Goal: Task Accomplishment & Management: Complete application form

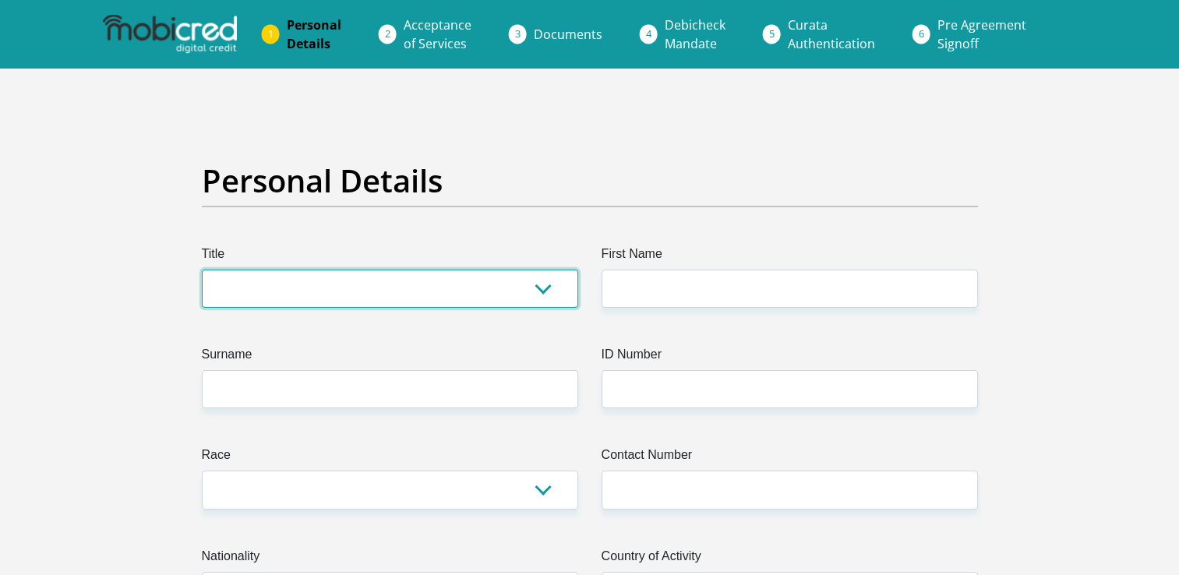
click at [547, 286] on select "Mr Ms Mrs Dr [PERSON_NAME]" at bounding box center [390, 289] width 376 height 38
select select "Mr"
click at [202, 270] on select "Mr Ms Mrs Dr [PERSON_NAME]" at bounding box center [390, 289] width 376 height 38
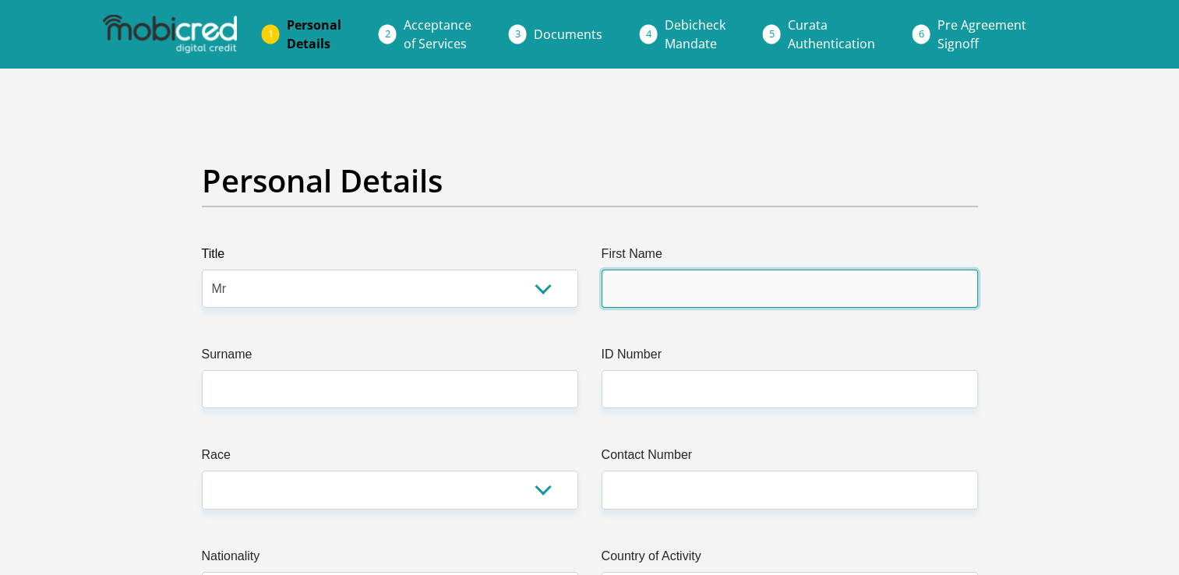
click at [663, 279] on input "First Name" at bounding box center [790, 289] width 376 height 38
type input "Molemo"
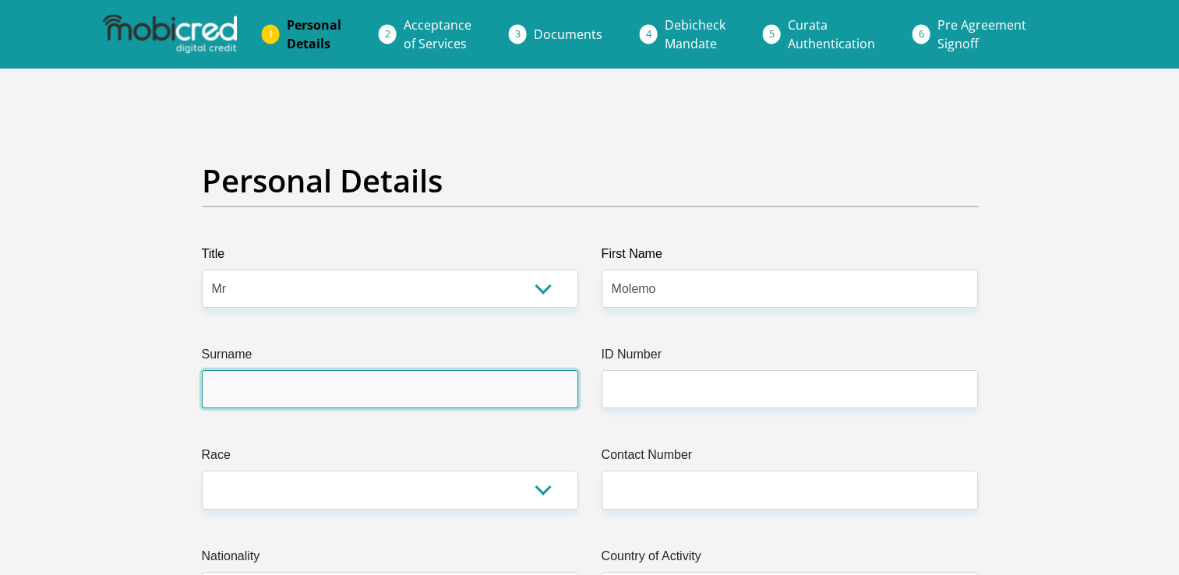
click at [531, 404] on input "Surname" at bounding box center [390, 389] width 376 height 38
type input "Monare"
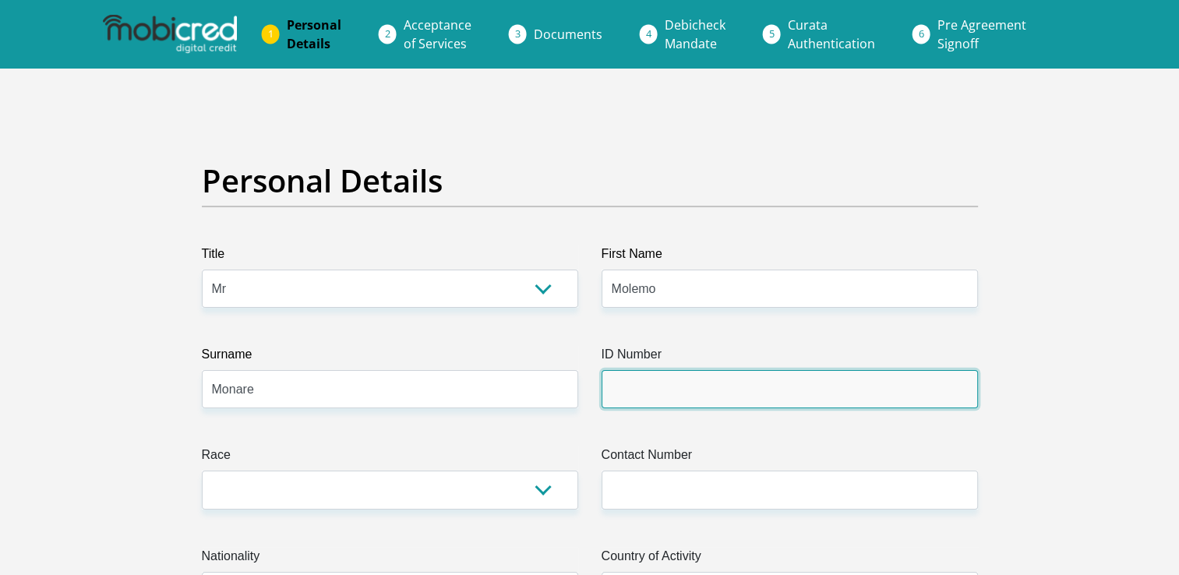
click at [636, 398] on input "ID Number" at bounding box center [790, 389] width 376 height 38
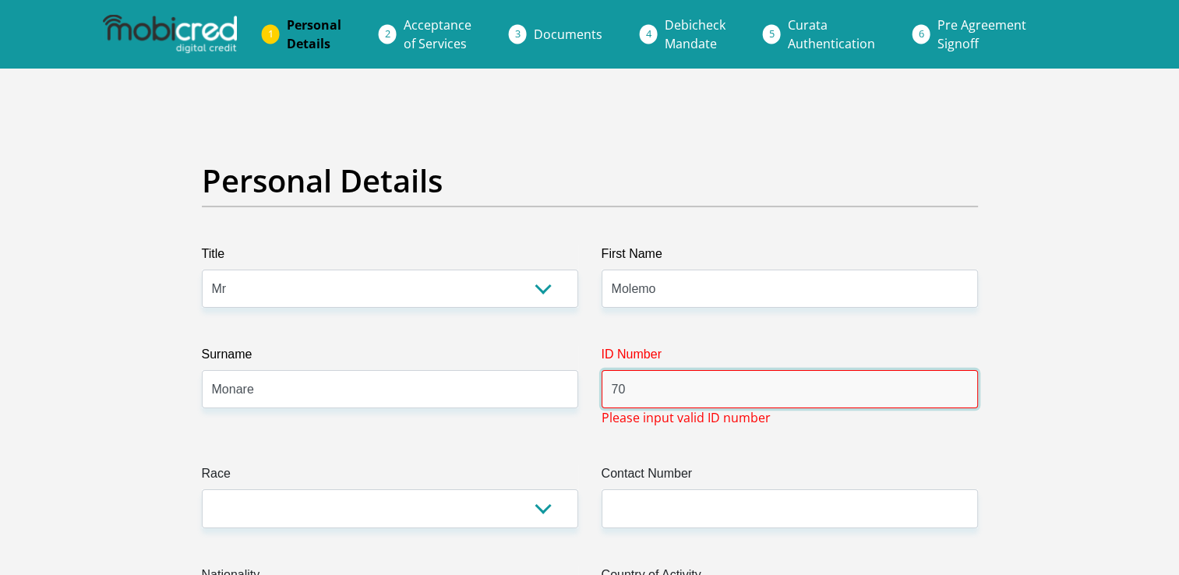
type input "7"
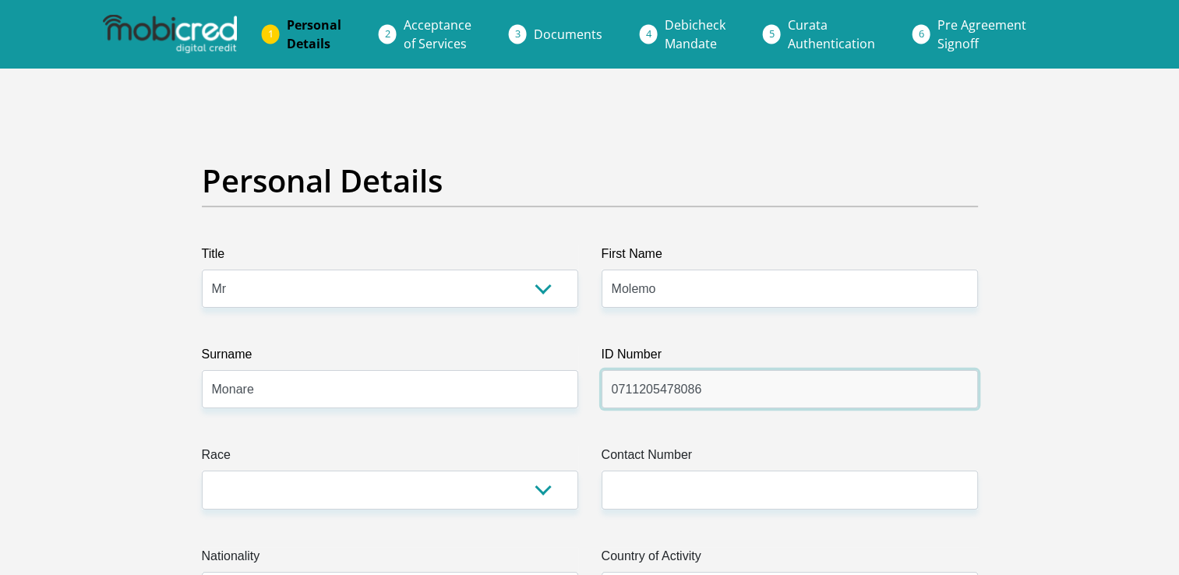
type input "0711205478086"
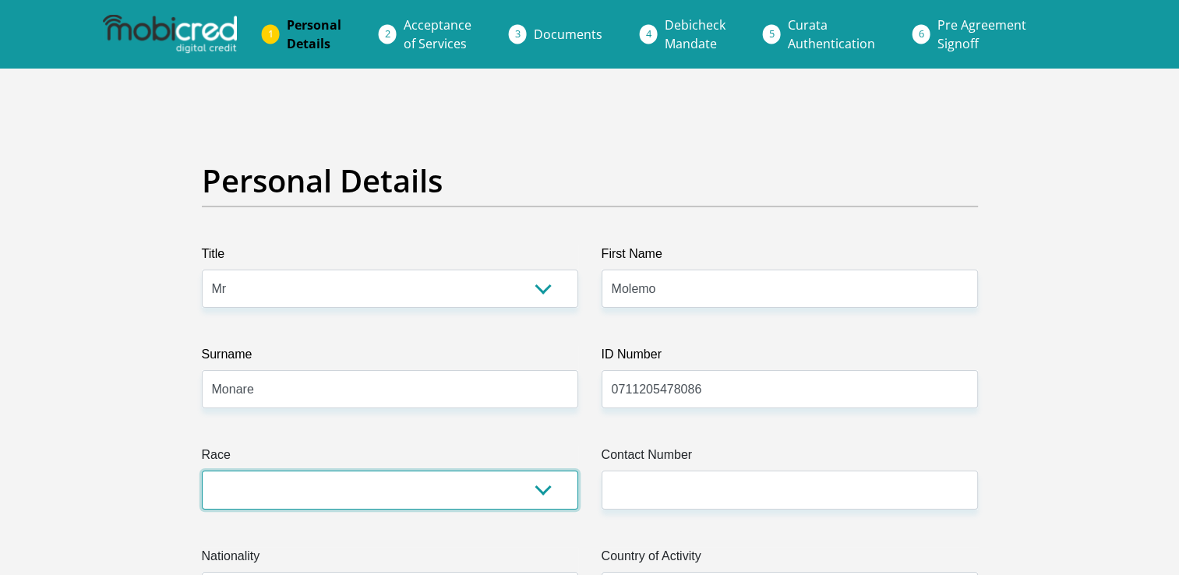
click at [535, 489] on select "Black Coloured Indian White Other" at bounding box center [390, 490] width 376 height 38
select select "1"
click at [202, 471] on select "Black Coloured Indian White Other" at bounding box center [390, 490] width 376 height 38
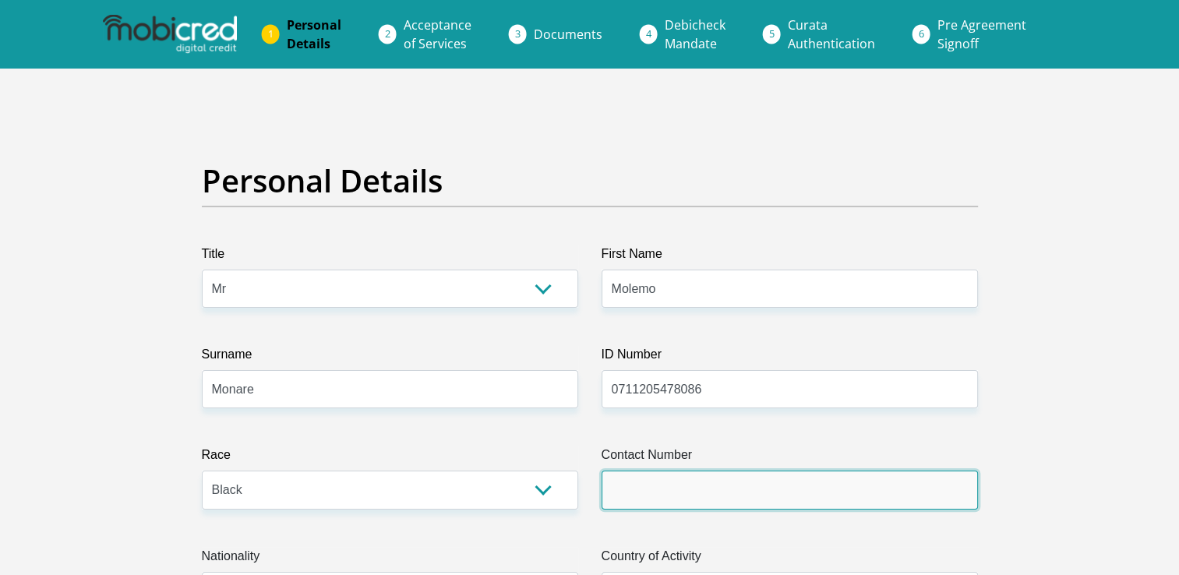
click at [773, 497] on input "Contact Number" at bounding box center [790, 490] width 376 height 38
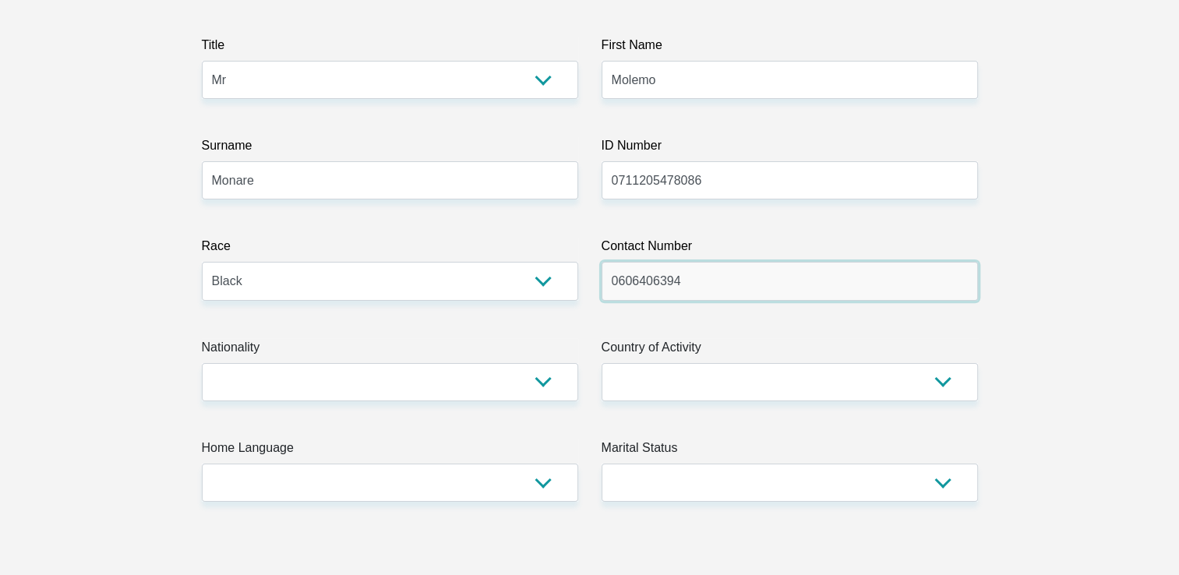
scroll to position [212, 0]
type input "0606406394"
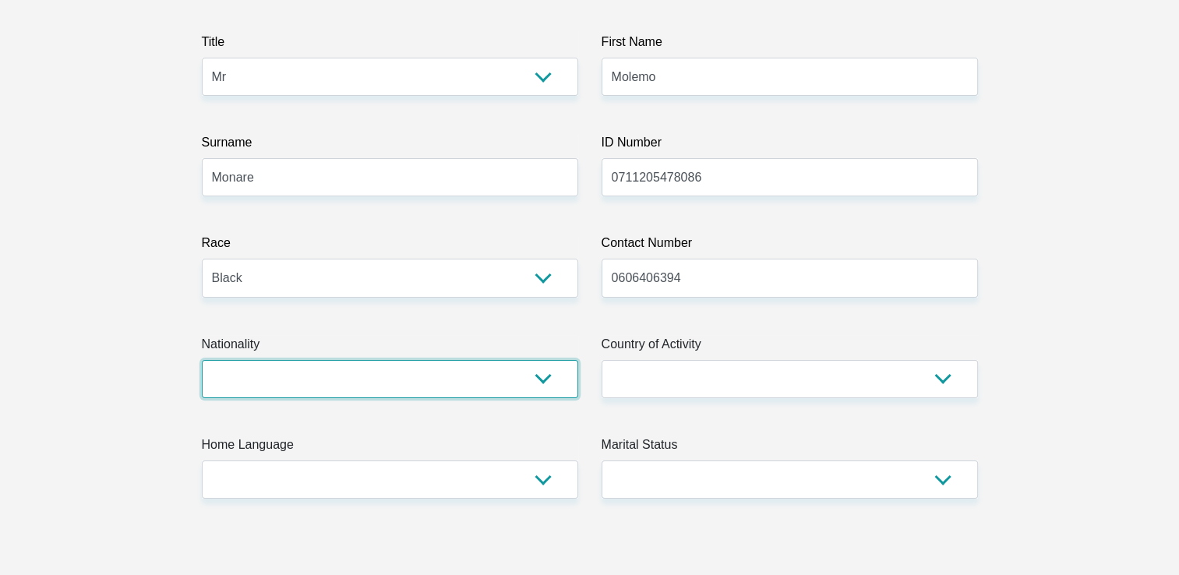
click at [549, 384] on select "[GEOGRAPHIC_DATA] [GEOGRAPHIC_DATA] [GEOGRAPHIC_DATA] [GEOGRAPHIC_DATA] [GEOGRA…" at bounding box center [390, 379] width 376 height 38
select select "ZAF"
click at [202, 360] on select "[GEOGRAPHIC_DATA] [GEOGRAPHIC_DATA] [GEOGRAPHIC_DATA] [GEOGRAPHIC_DATA] [GEOGRA…" at bounding box center [390, 379] width 376 height 38
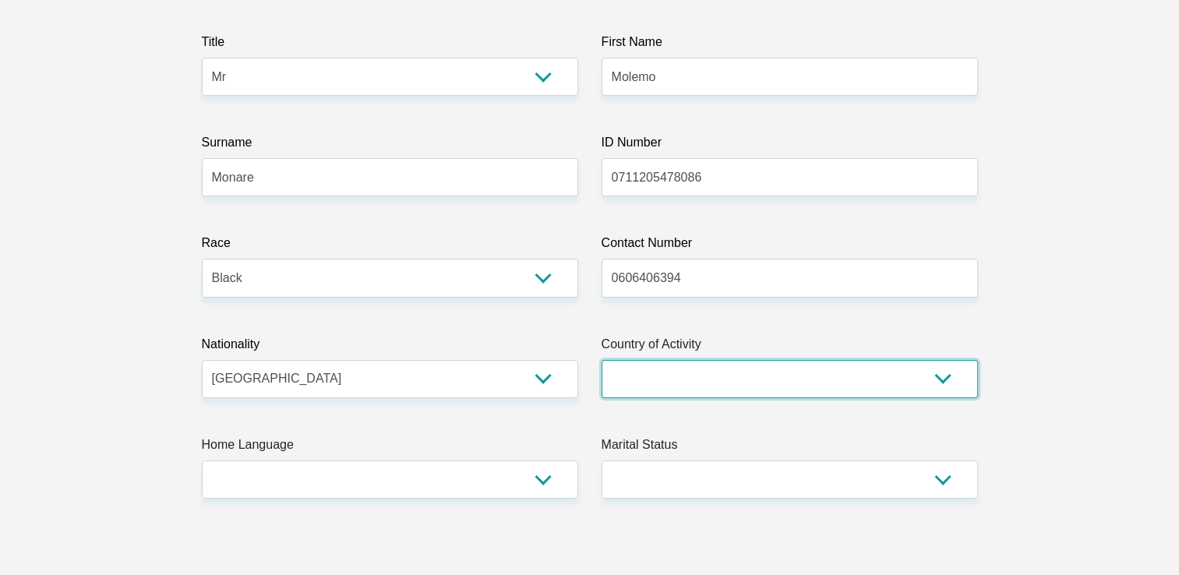
click at [933, 382] on select "[GEOGRAPHIC_DATA] [GEOGRAPHIC_DATA] [GEOGRAPHIC_DATA] [GEOGRAPHIC_DATA] [GEOGRA…" at bounding box center [790, 379] width 376 height 38
select select "ZAF"
click at [602, 360] on select "[GEOGRAPHIC_DATA] [GEOGRAPHIC_DATA] [GEOGRAPHIC_DATA] [GEOGRAPHIC_DATA] [GEOGRA…" at bounding box center [790, 379] width 376 height 38
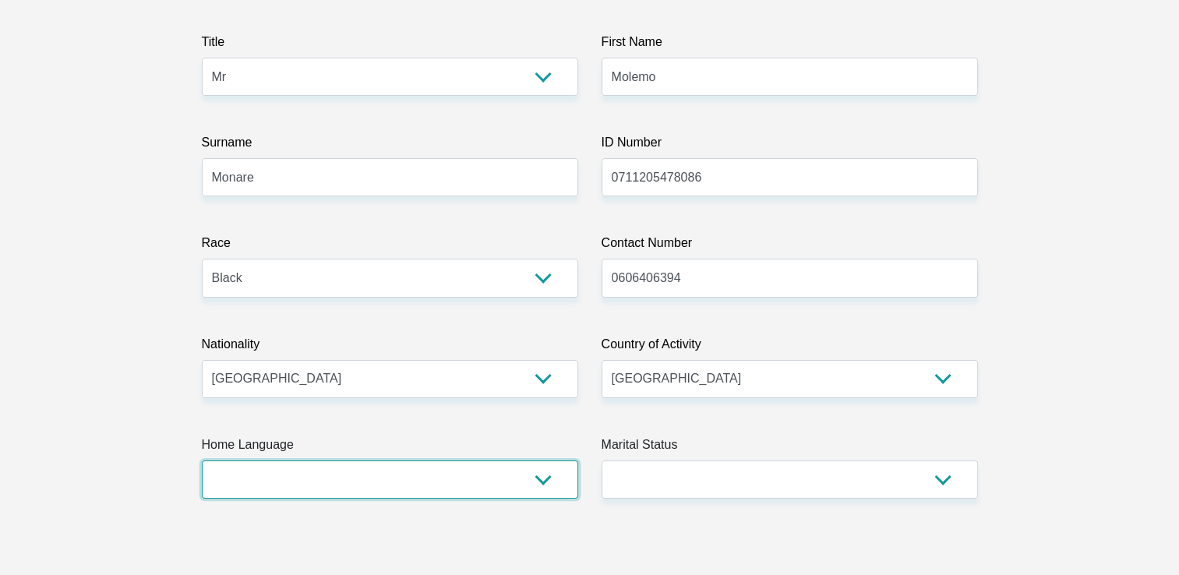
click at [502, 481] on select "Afrikaans English Sepedi South Ndebele Southern Sotho Swati Tsonga Tswana Venda…" at bounding box center [390, 480] width 376 height 38
select select "sot"
click at [202, 461] on select "Afrikaans English Sepedi South Ndebele Southern Sotho Swati Tsonga Tswana Venda…" at bounding box center [390, 480] width 376 height 38
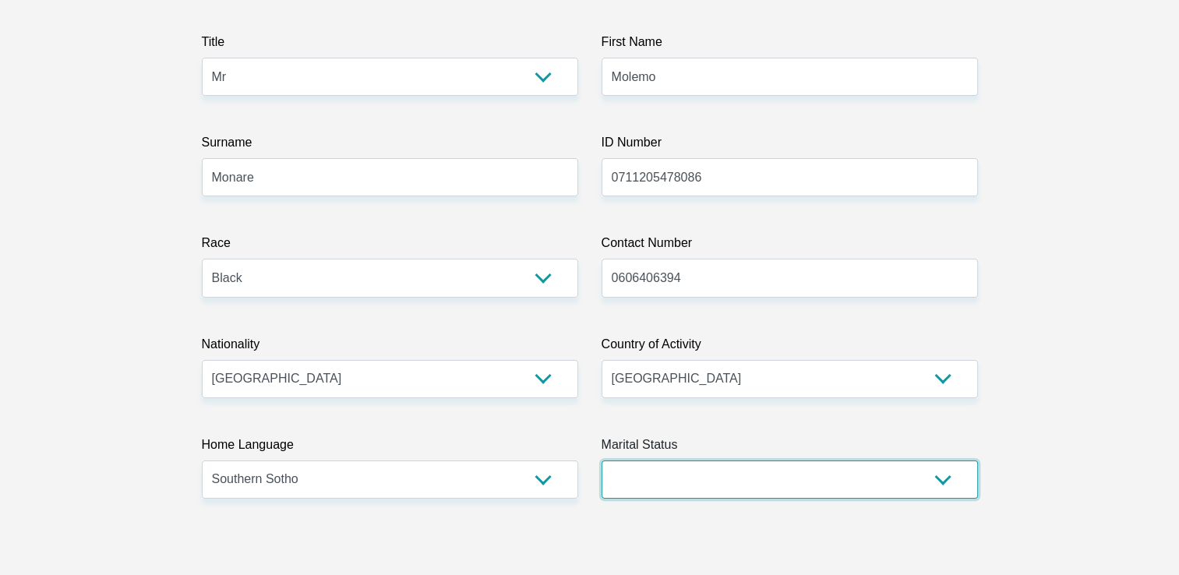
click at [795, 475] on select "Married ANC Single Divorced Widowed Married COP or Customary Law" at bounding box center [790, 480] width 376 height 38
select select "2"
click at [602, 461] on select "Married ANC Single Divorced Widowed Married COP or Customary Law" at bounding box center [790, 480] width 376 height 38
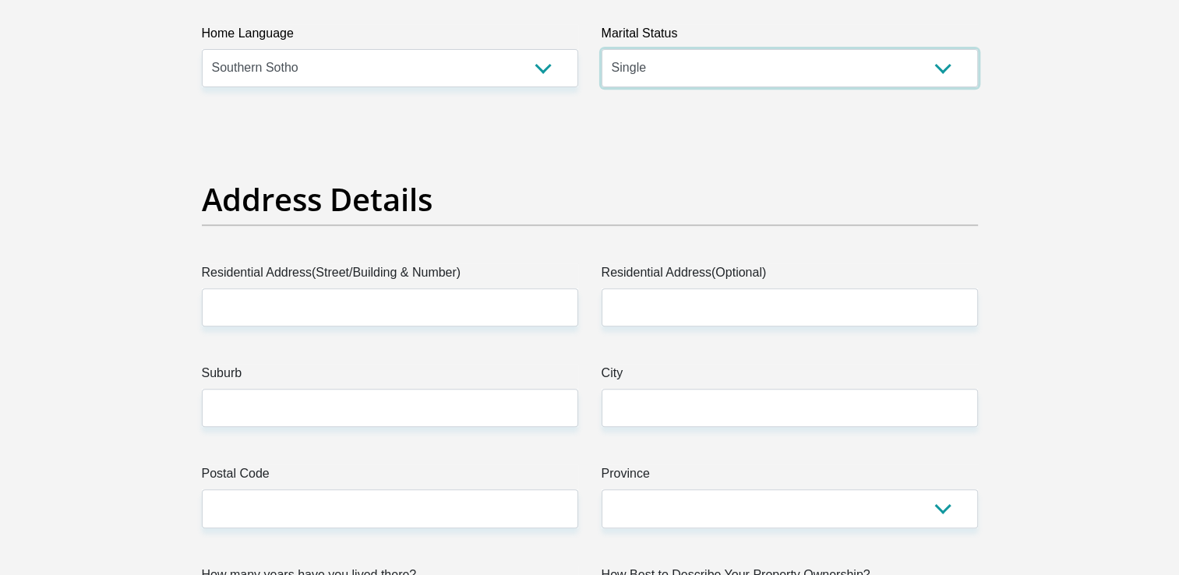
scroll to position [642, 0]
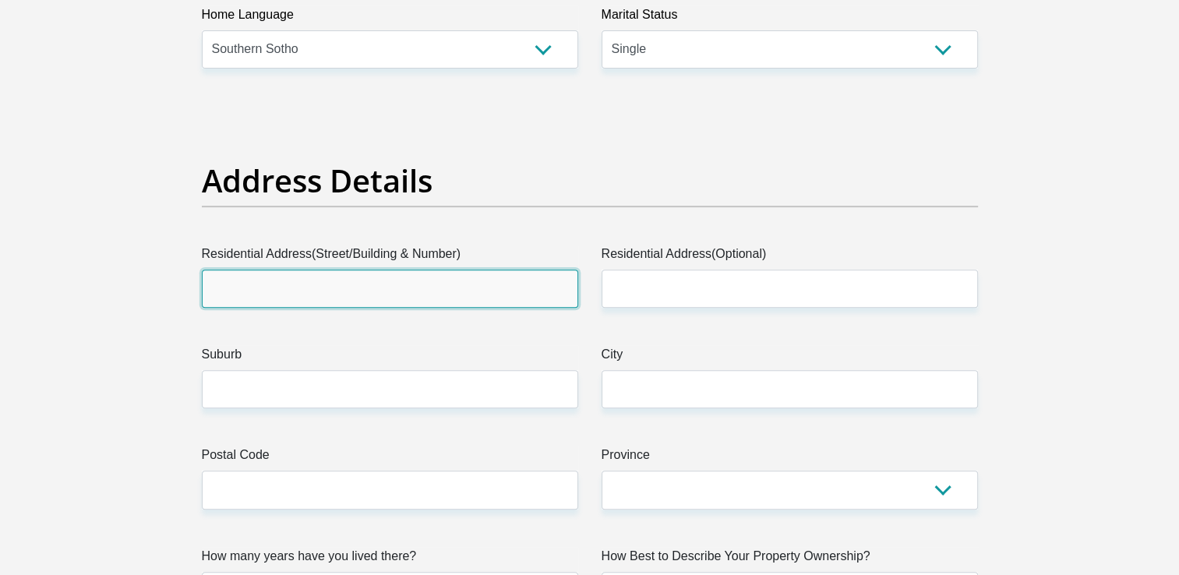
click at [466, 285] on input "Residential Address(Street/Building & Number)" at bounding box center [390, 289] width 376 height 38
type input "6390"
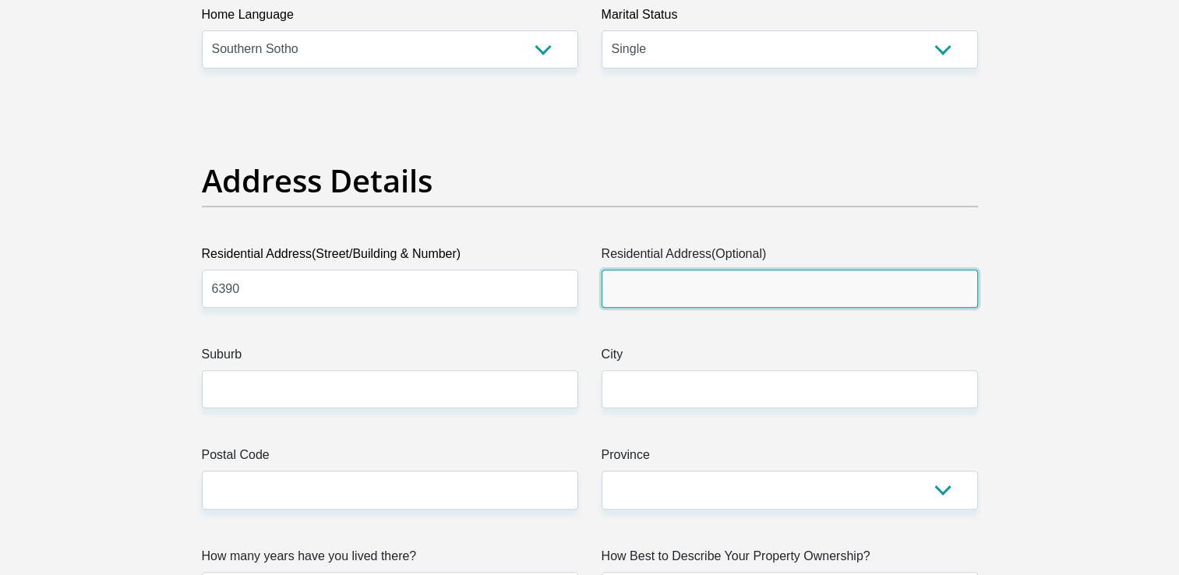
click at [672, 300] on input "Residential Address(Optional)" at bounding box center [790, 289] width 376 height 38
type input "[GEOGRAPHIC_DATA]"
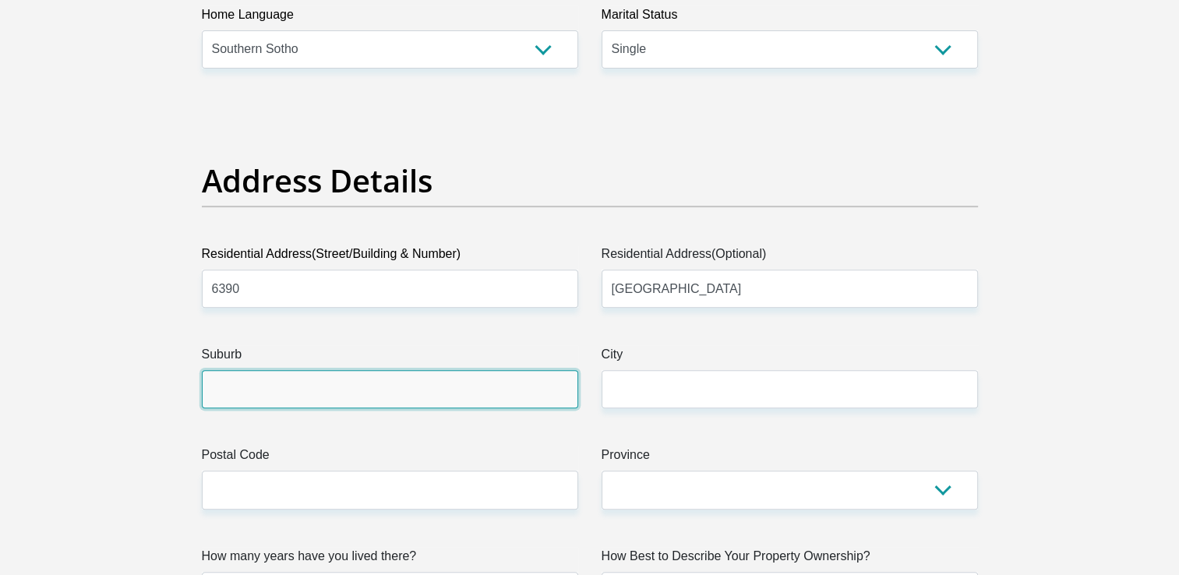
click at [474, 397] on input "Suburb" at bounding box center [390, 389] width 376 height 38
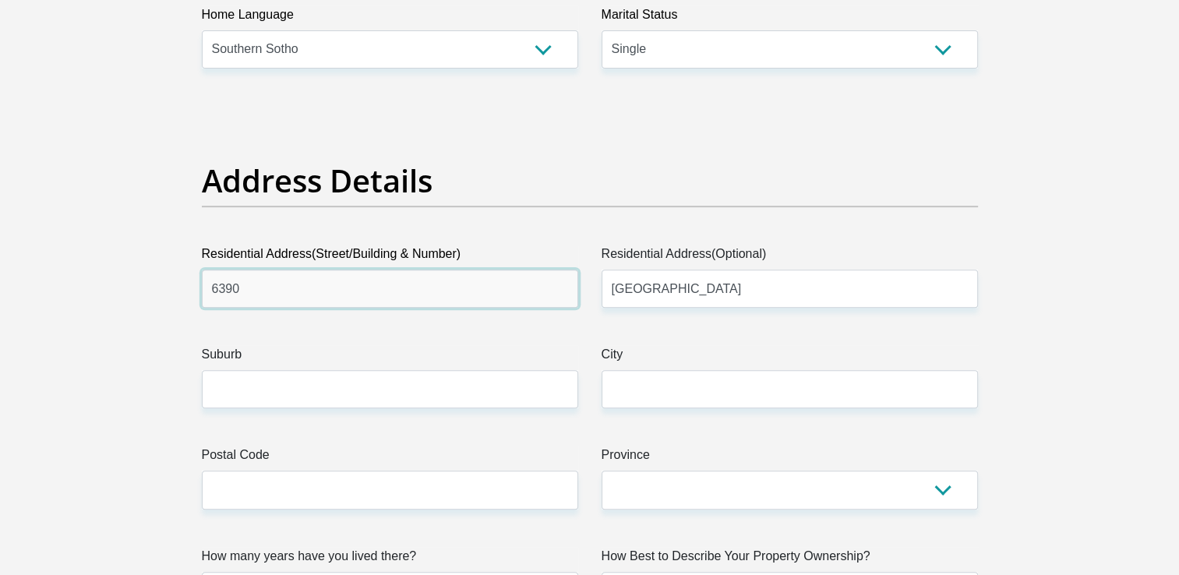
click at [427, 288] on input "6390" at bounding box center [390, 289] width 376 height 38
type input "[STREET_ADDRESS]"
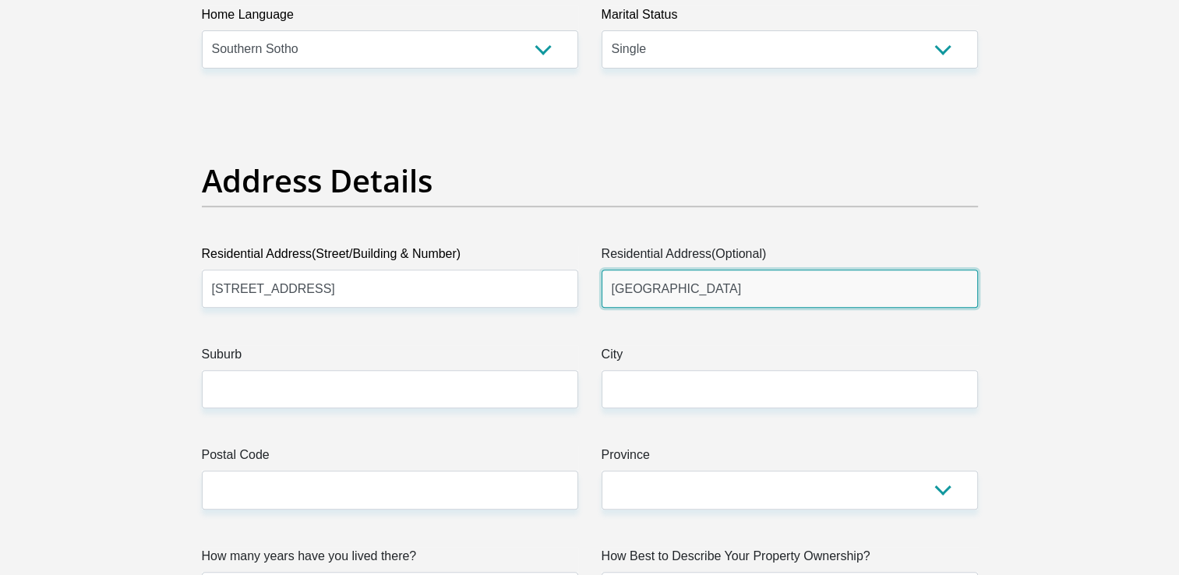
click at [767, 295] on input "[GEOGRAPHIC_DATA]" at bounding box center [790, 289] width 376 height 38
type input "P"
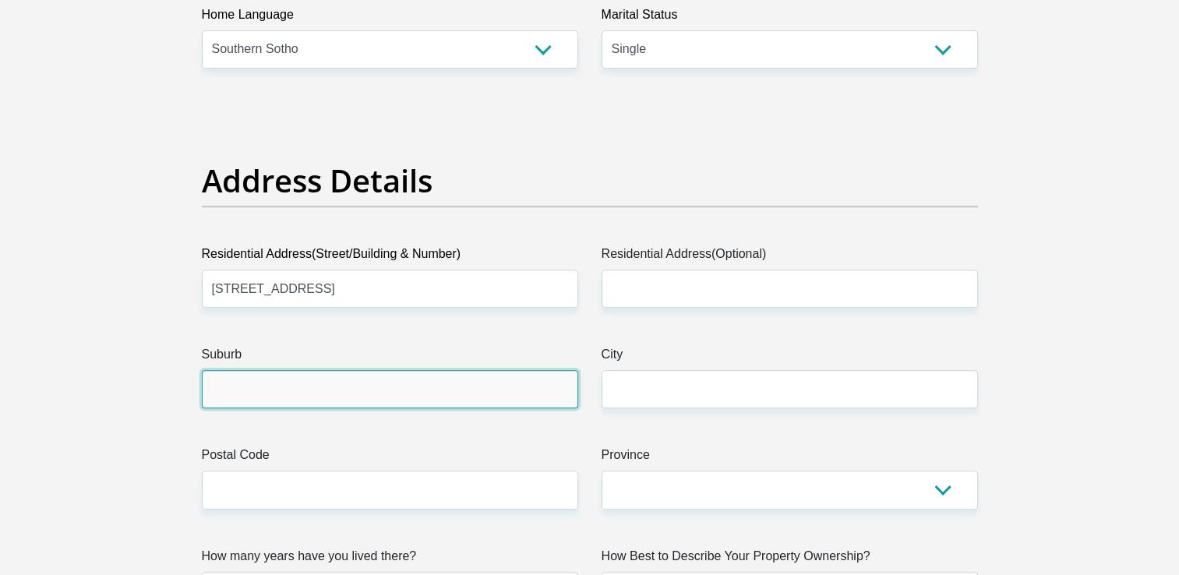
click at [426, 391] on input "Suburb" at bounding box center [390, 389] width 376 height 38
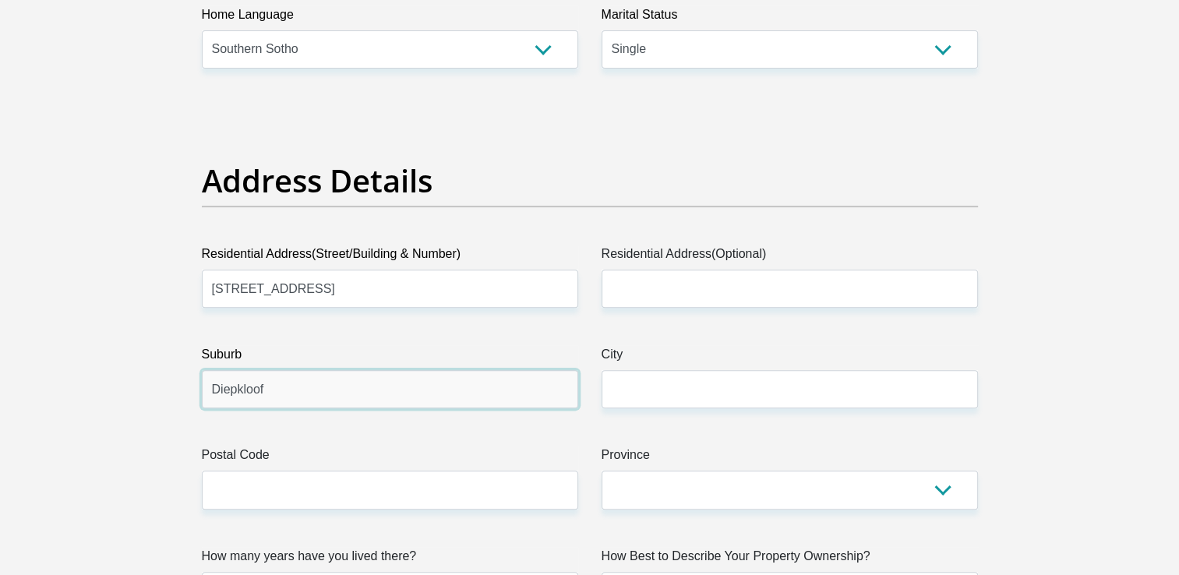
type input "Diepkloof"
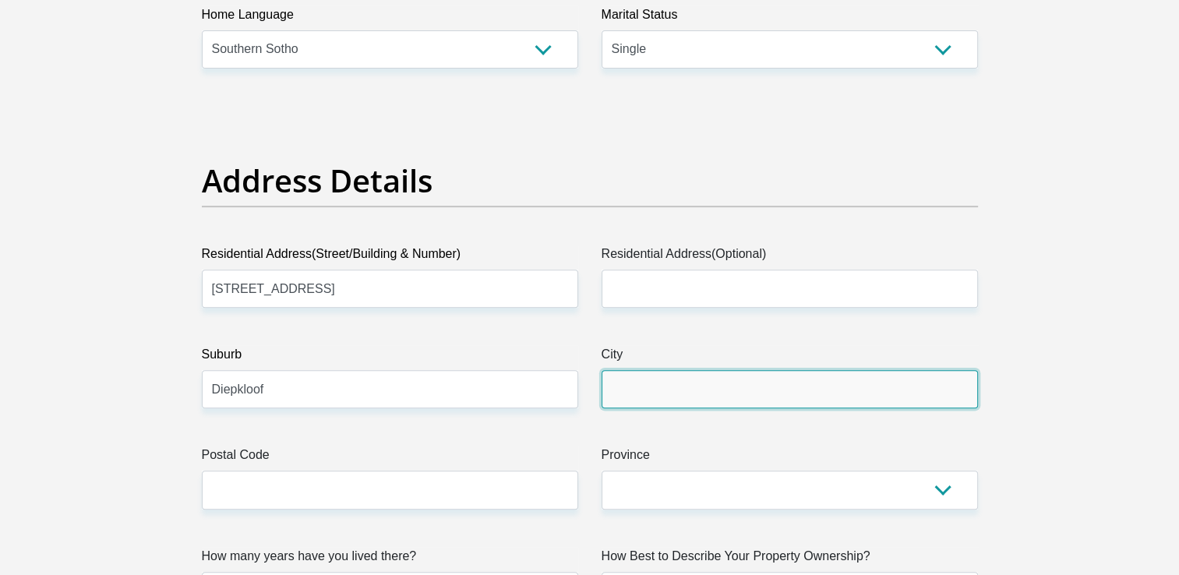
click at [662, 397] on input "City" at bounding box center [790, 389] width 376 height 38
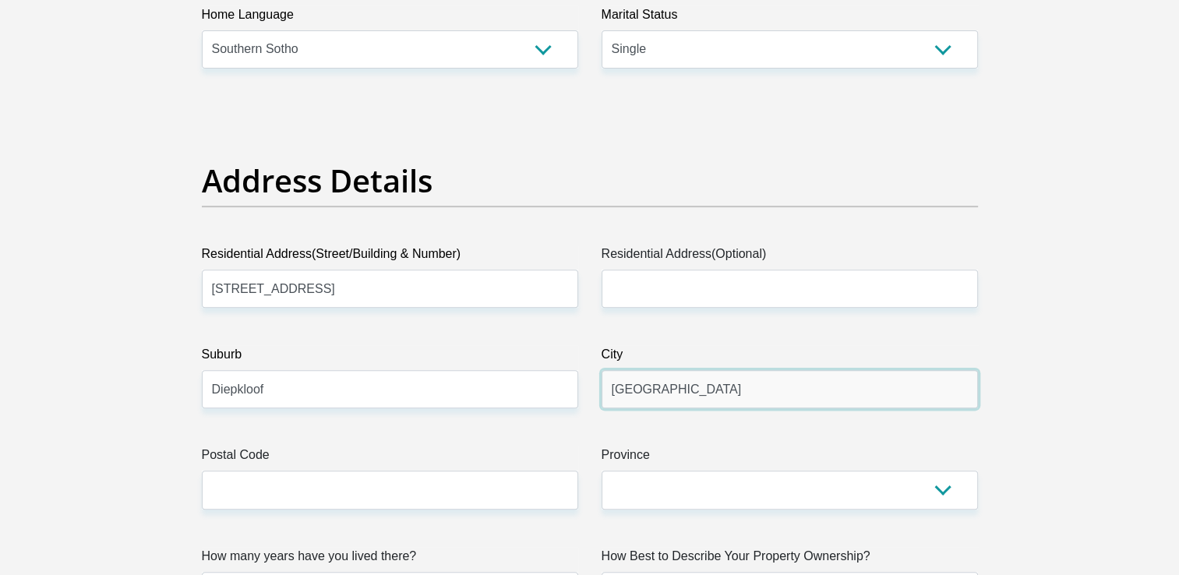
type input "[GEOGRAPHIC_DATA]"
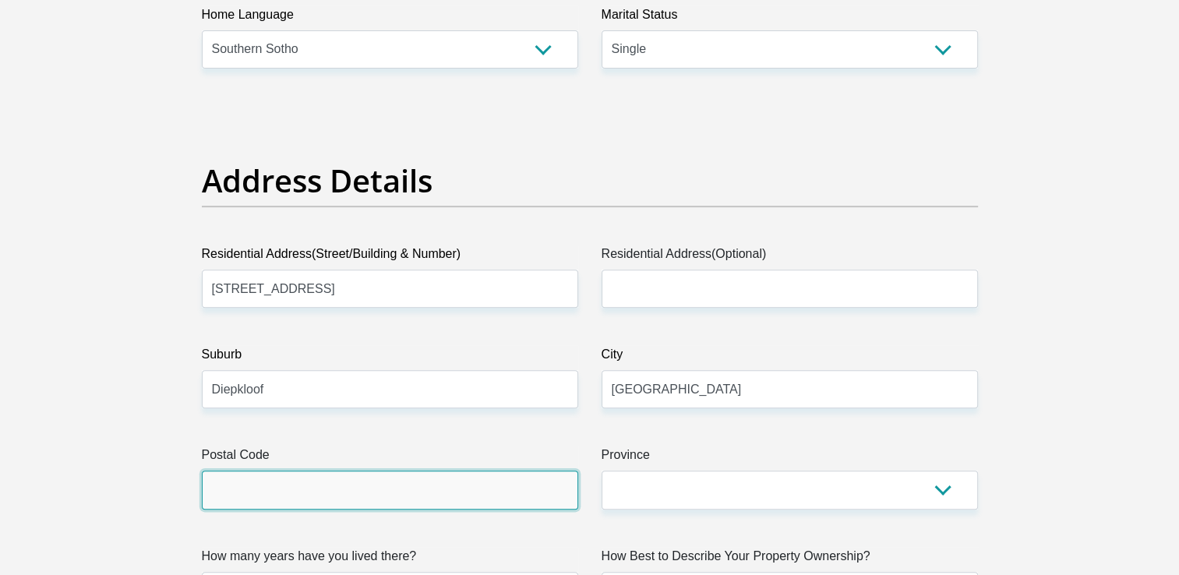
click at [481, 500] on input "Postal Code" at bounding box center [390, 490] width 376 height 38
type input "1"
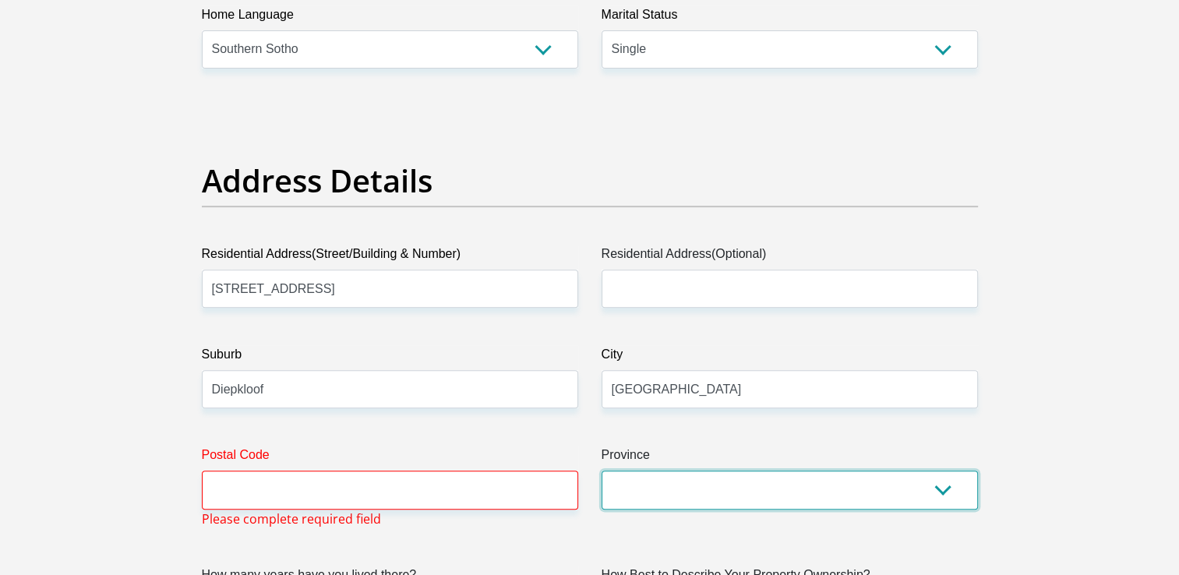
click at [944, 482] on select "Eastern Cape Free State [GEOGRAPHIC_DATA] [GEOGRAPHIC_DATA][DATE] [GEOGRAPHIC_D…" at bounding box center [790, 490] width 376 height 38
select select "Gauteng"
click at [602, 471] on select "Eastern Cape Free State [GEOGRAPHIC_DATA] [GEOGRAPHIC_DATA][DATE] [GEOGRAPHIC_D…" at bounding box center [790, 490] width 376 height 38
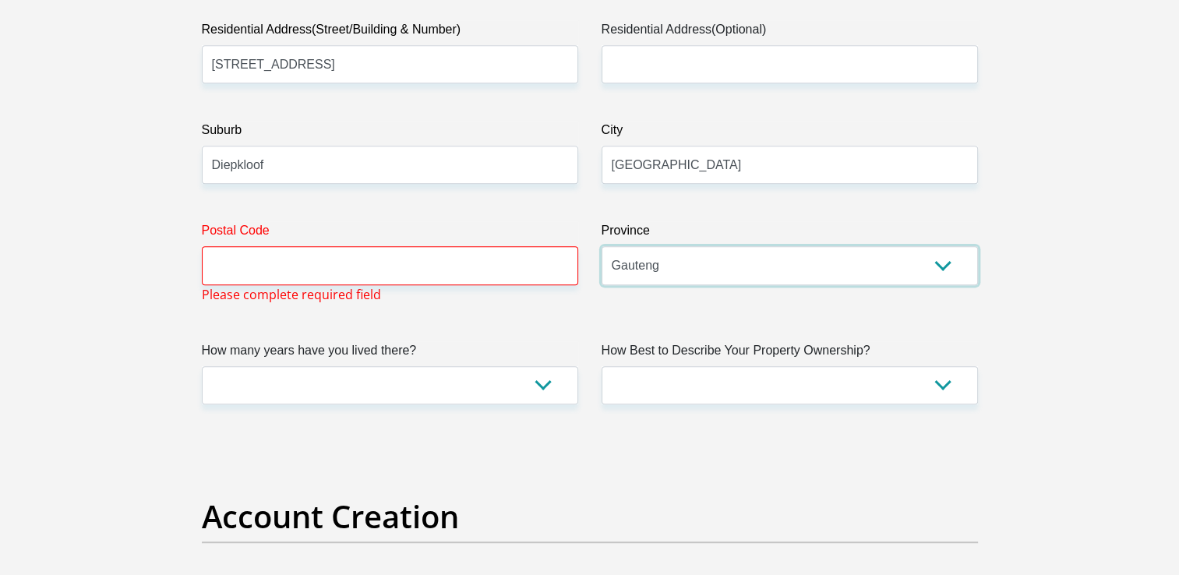
scroll to position [869, 0]
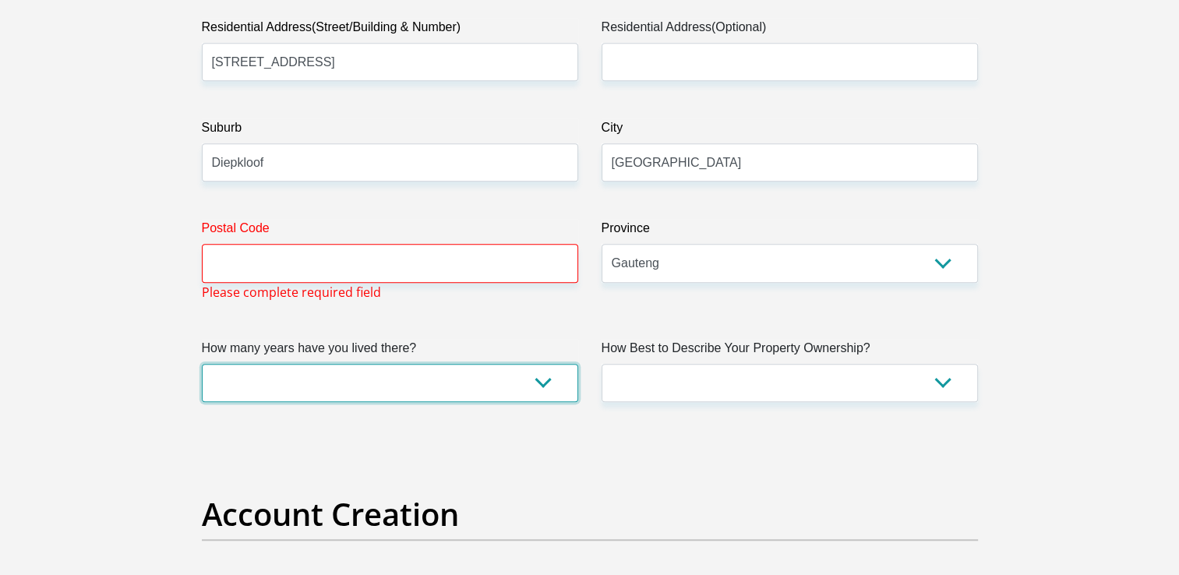
click at [550, 383] on select "less than 1 year 1-3 years 3-5 years 5+ years" at bounding box center [390, 383] width 376 height 38
select select "5"
click at [202, 364] on select "less than 1 year 1-3 years 3-5 years 5+ years" at bounding box center [390, 383] width 376 height 38
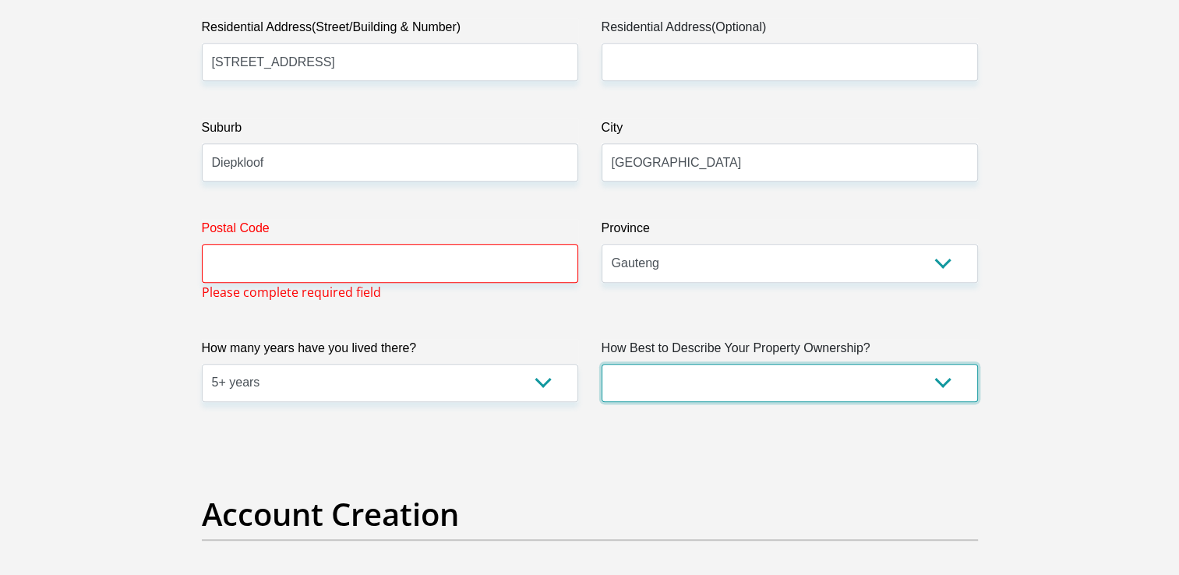
click at [932, 382] on select "Owned Rented Family Owned Company Dwelling" at bounding box center [790, 383] width 376 height 38
select select "parents"
click at [602, 364] on select "Owned Rented Family Owned Company Dwelling" at bounding box center [790, 383] width 376 height 38
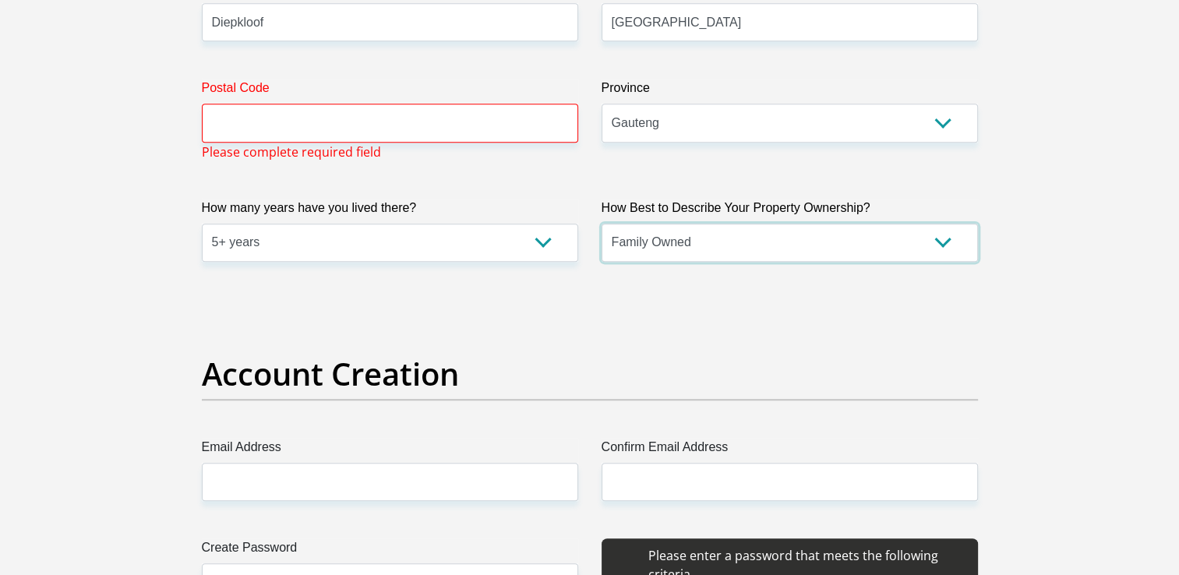
scroll to position [1031, 0]
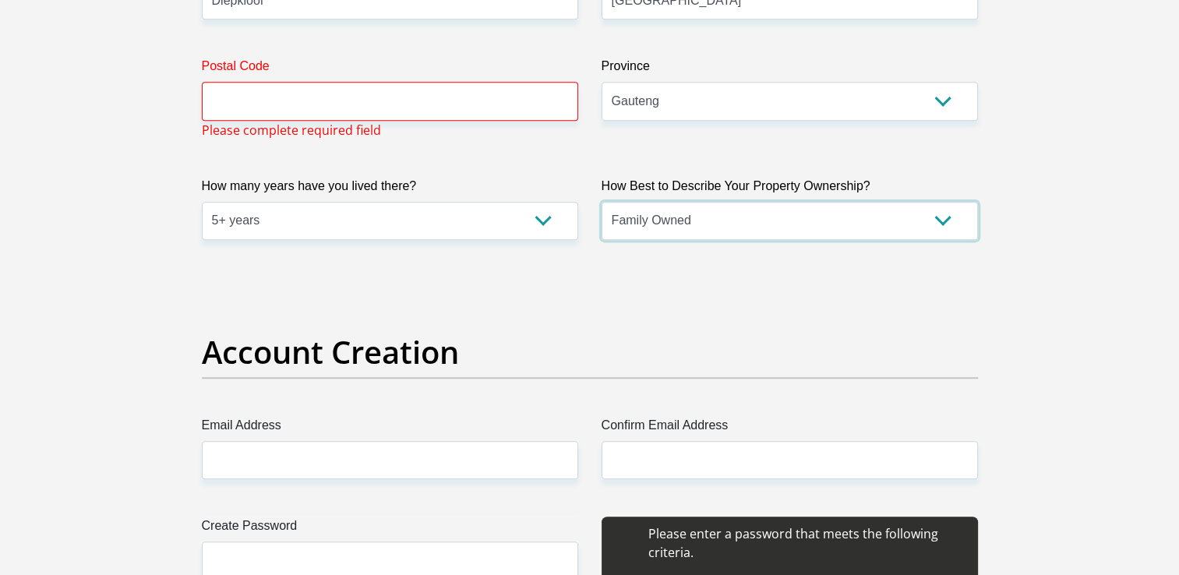
click at [945, 217] on select "Owned Rented Family Owned Company Dwelling" at bounding box center [790, 221] width 376 height 38
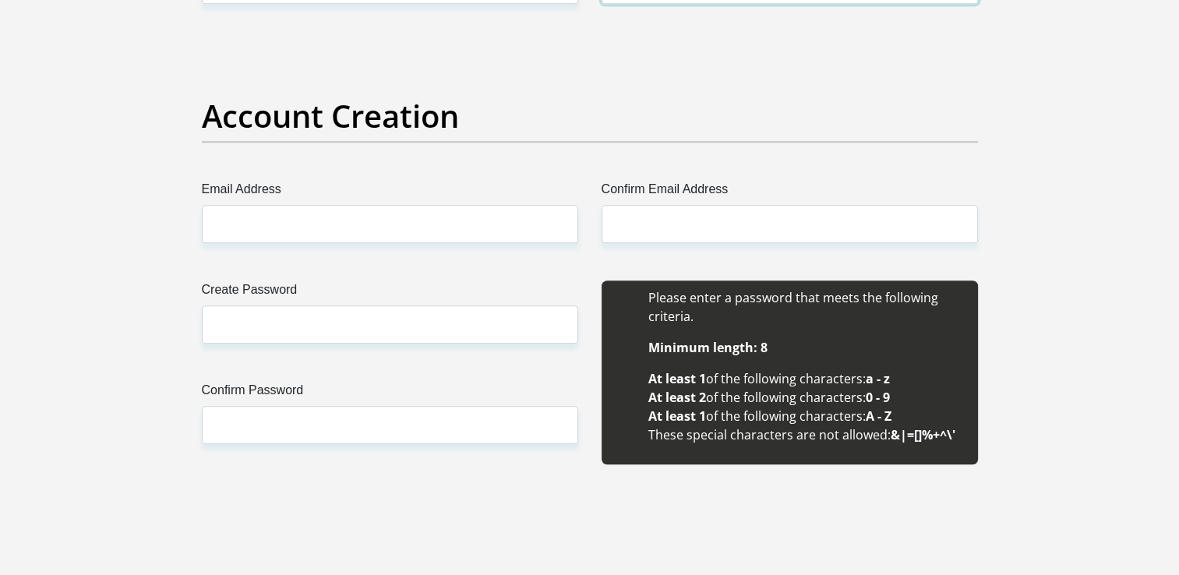
scroll to position [1268, 0]
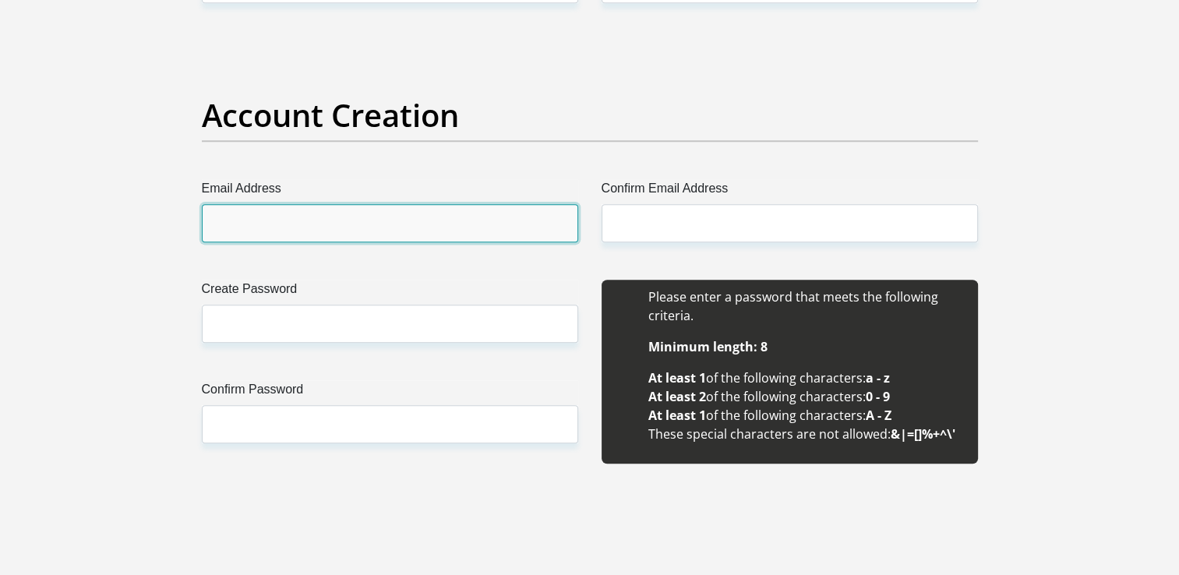
click at [465, 220] on input "Email Address" at bounding box center [390, 223] width 376 height 38
type input "m"
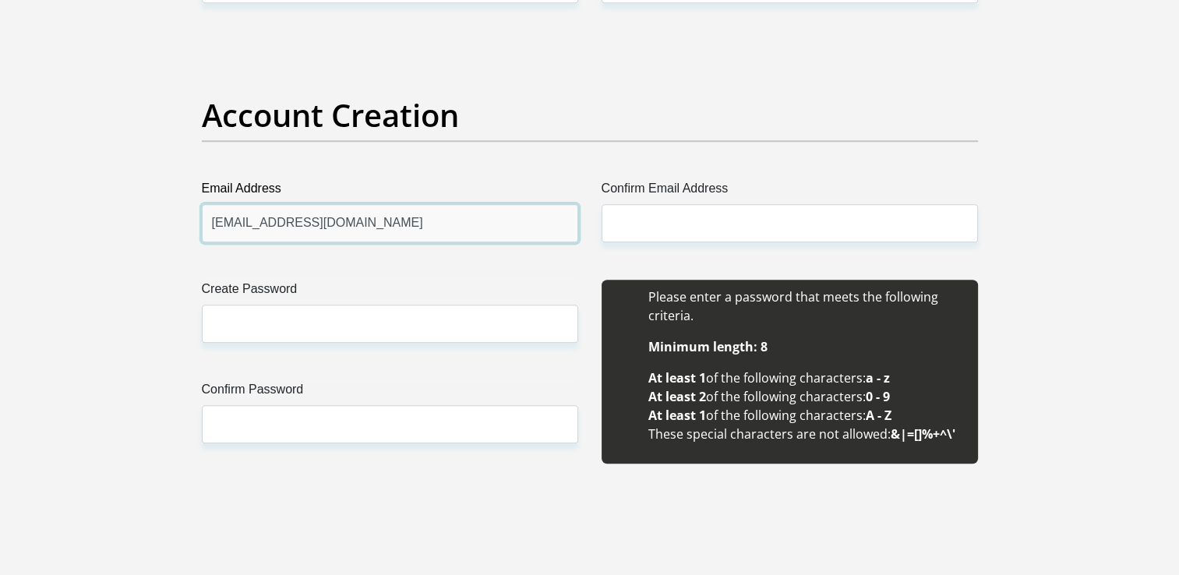
type input "[EMAIL_ADDRESS][DOMAIN_NAME]"
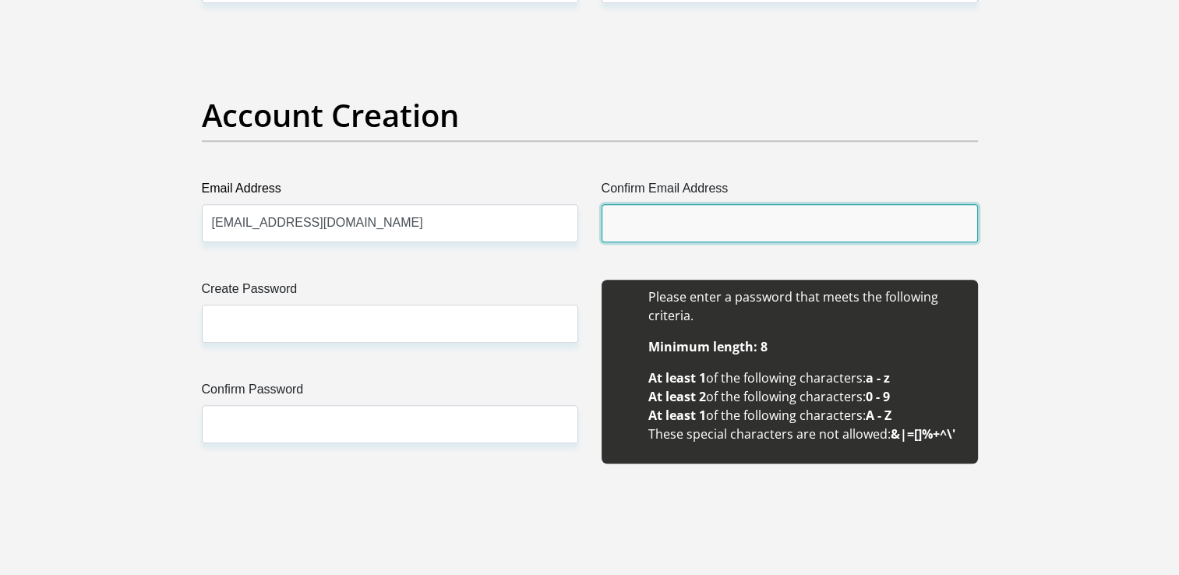
click at [773, 221] on input "Confirm Email Address" at bounding box center [790, 223] width 376 height 38
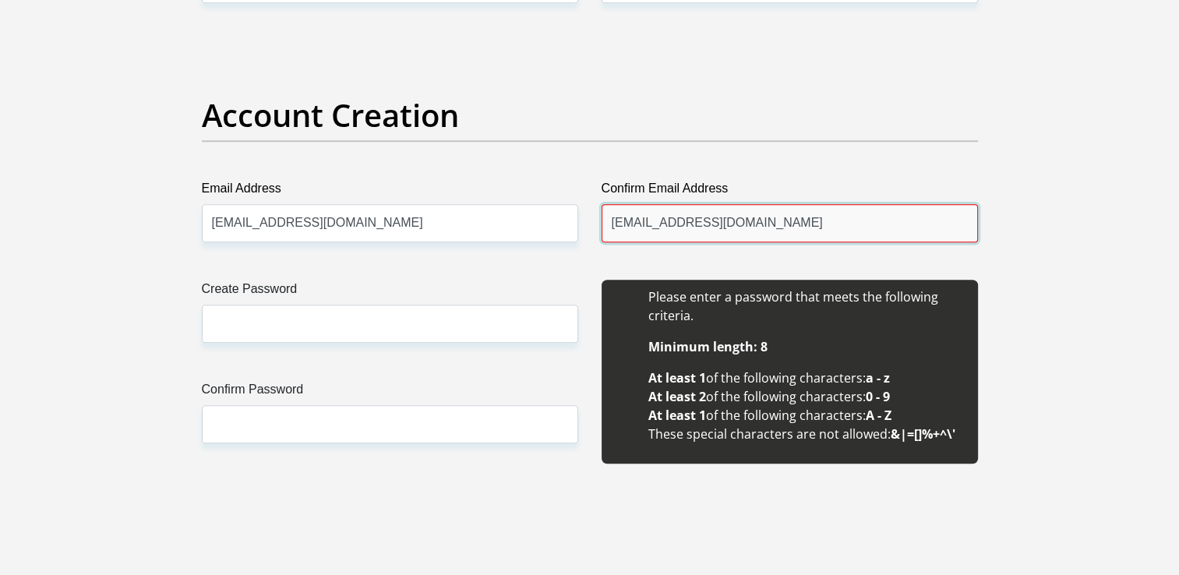
type input "[EMAIL_ADDRESS][DOMAIN_NAME]"
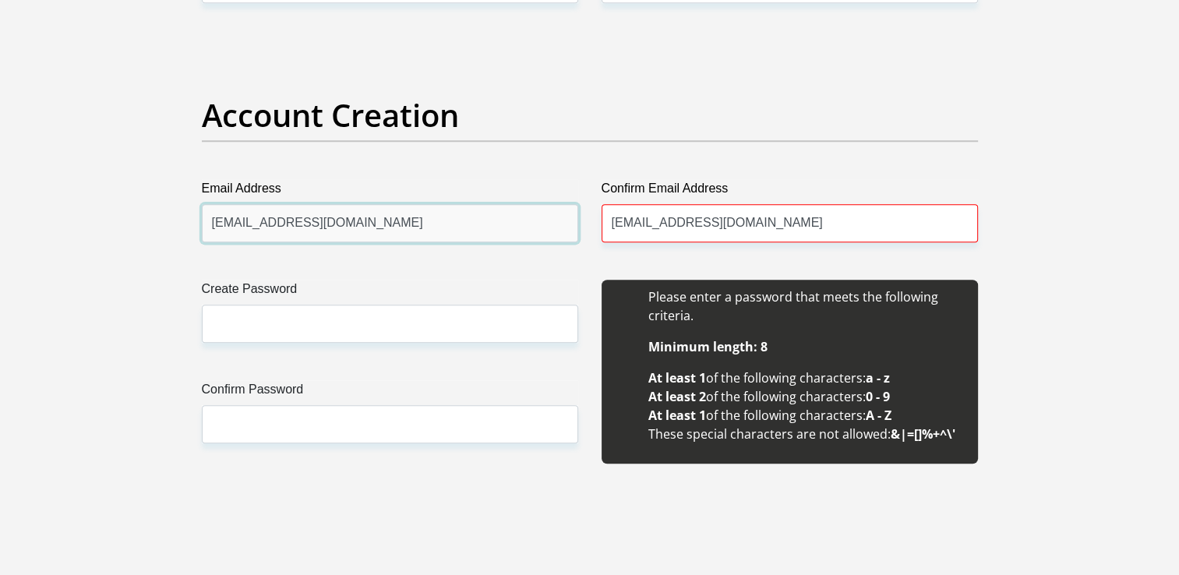
click at [327, 223] on input "[EMAIL_ADDRESS][DOMAIN_NAME]" at bounding box center [390, 223] width 376 height 38
type input "[EMAIL_ADDRESS][DOMAIN_NAME]"
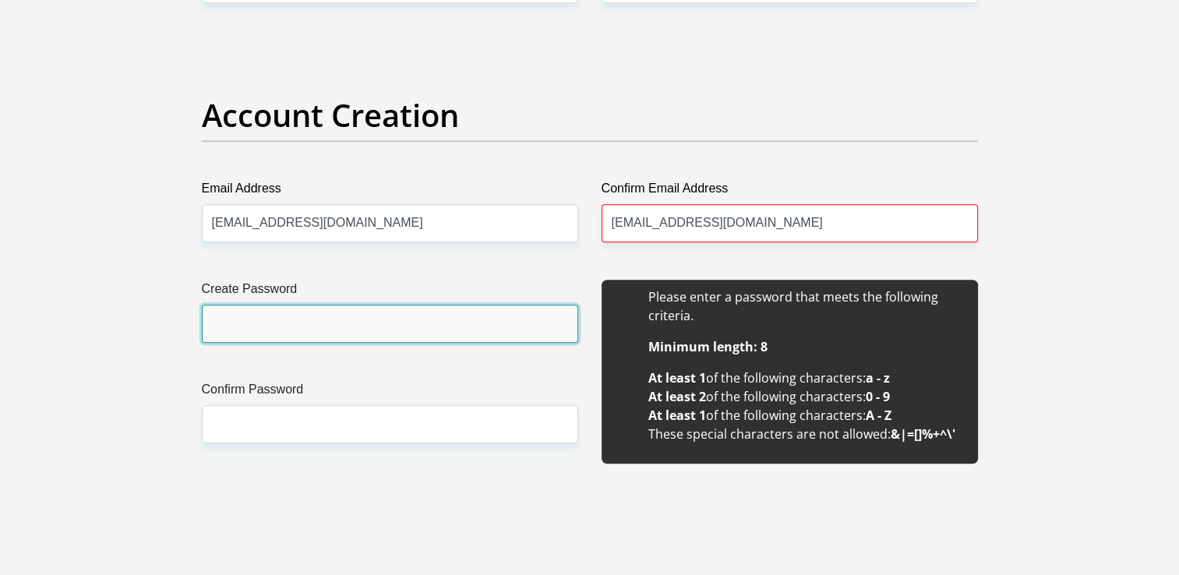
click at [404, 332] on input "Create Password" at bounding box center [390, 324] width 376 height 38
type input "moh4L4$LMZ"
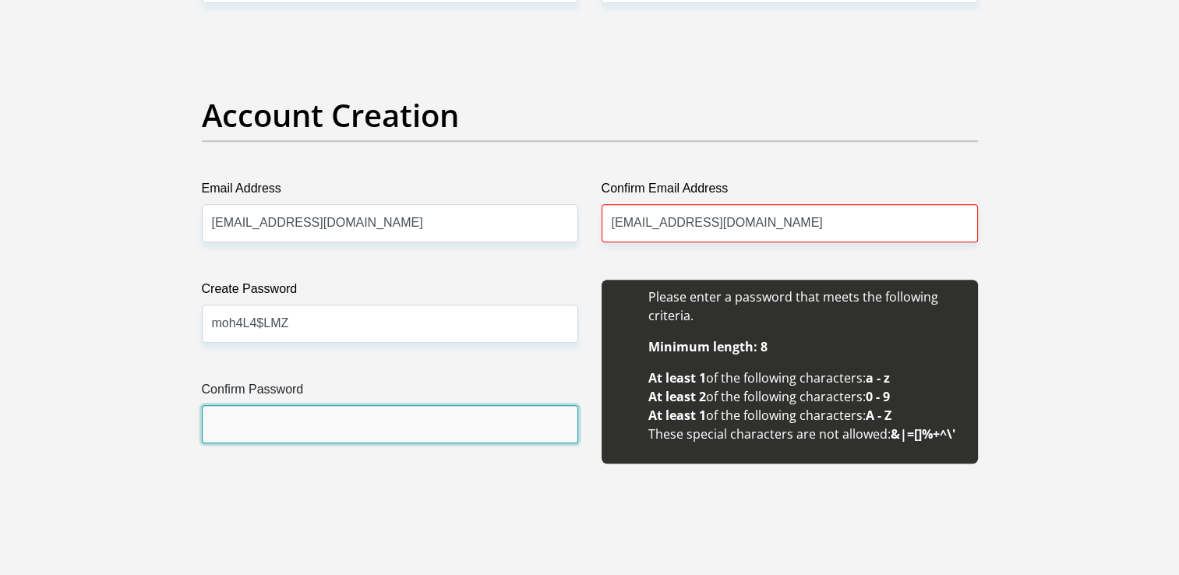
click at [342, 420] on input "Confirm Password" at bounding box center [390, 424] width 376 height 38
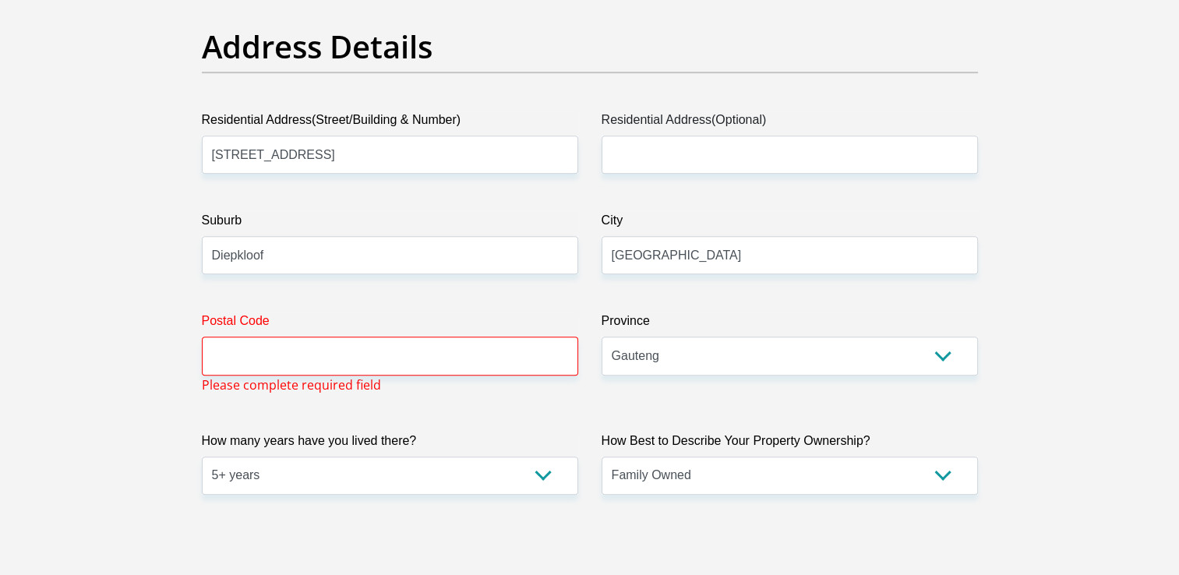
scroll to position [776, 0]
type input "moh4L4$LMZ"
click at [450, 363] on input "Postal Code" at bounding box center [390, 356] width 376 height 38
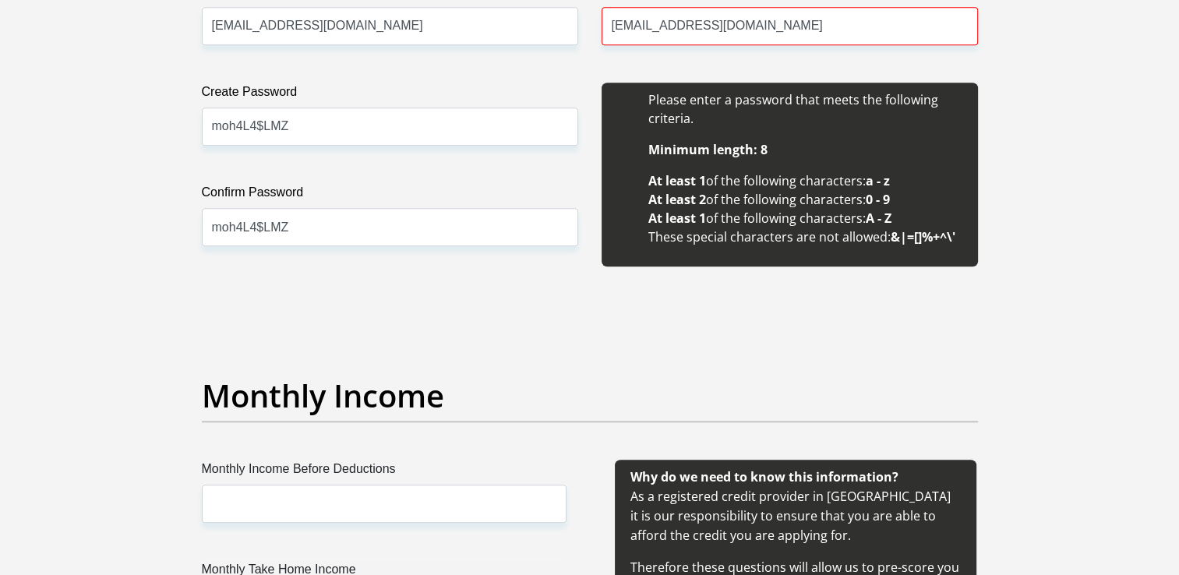
scroll to position [1449, 0]
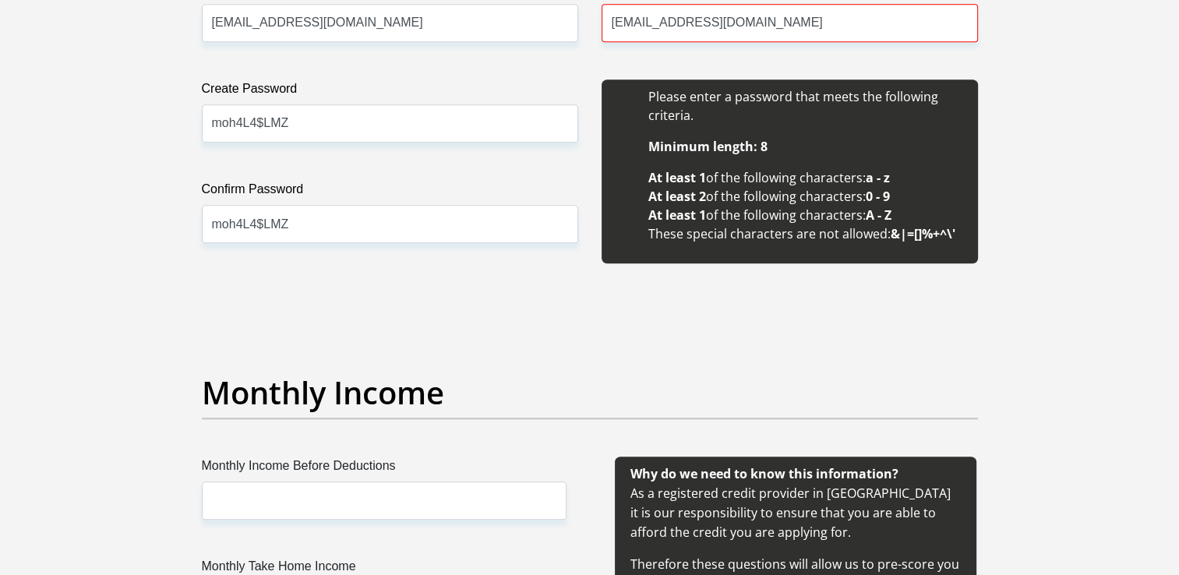
type input "1862"
click at [820, 29] on input "[EMAIL_ADDRESS][DOMAIN_NAME]" at bounding box center [790, 23] width 376 height 38
type input "[EMAIL_ADDRESS][DOMAIN_NAME]"
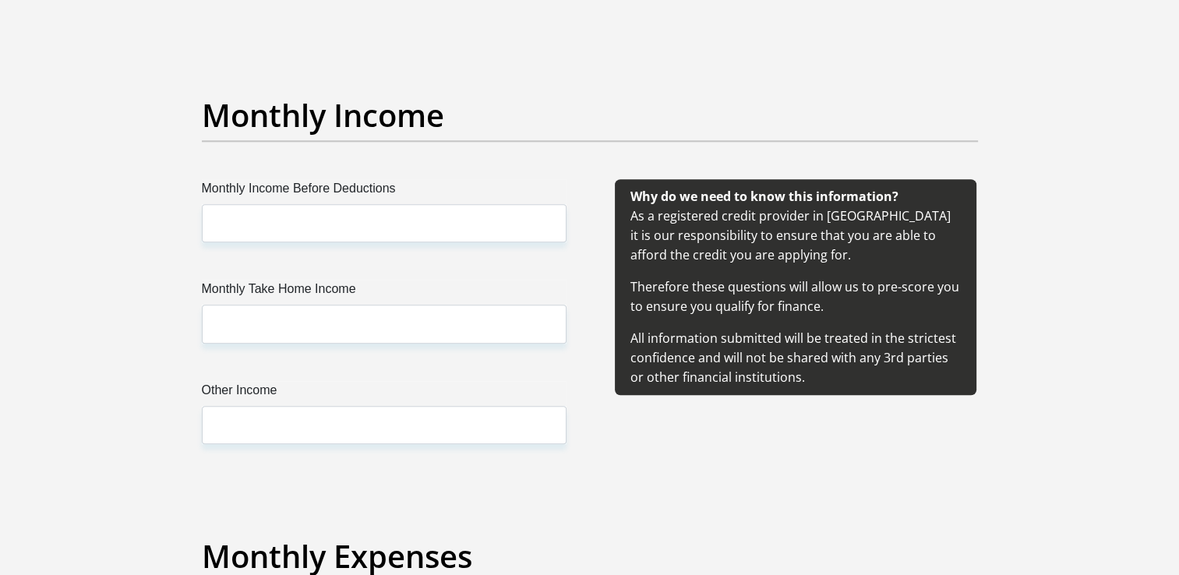
scroll to position [1785, 0]
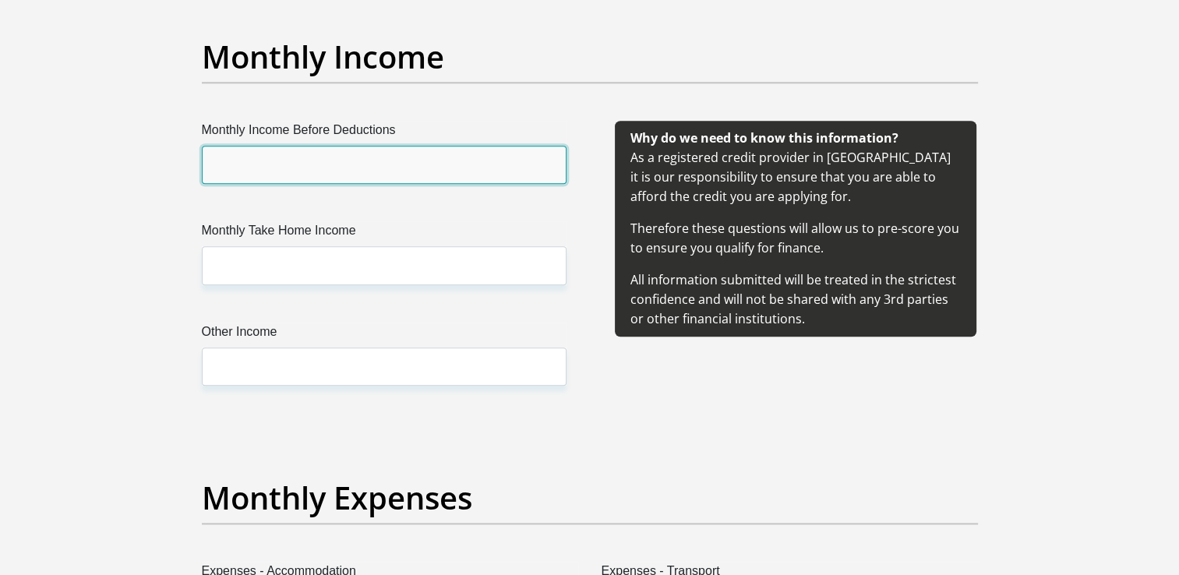
click at [457, 156] on input "Monthly Income Before Deductions" at bounding box center [384, 165] width 365 height 38
type input "16000"
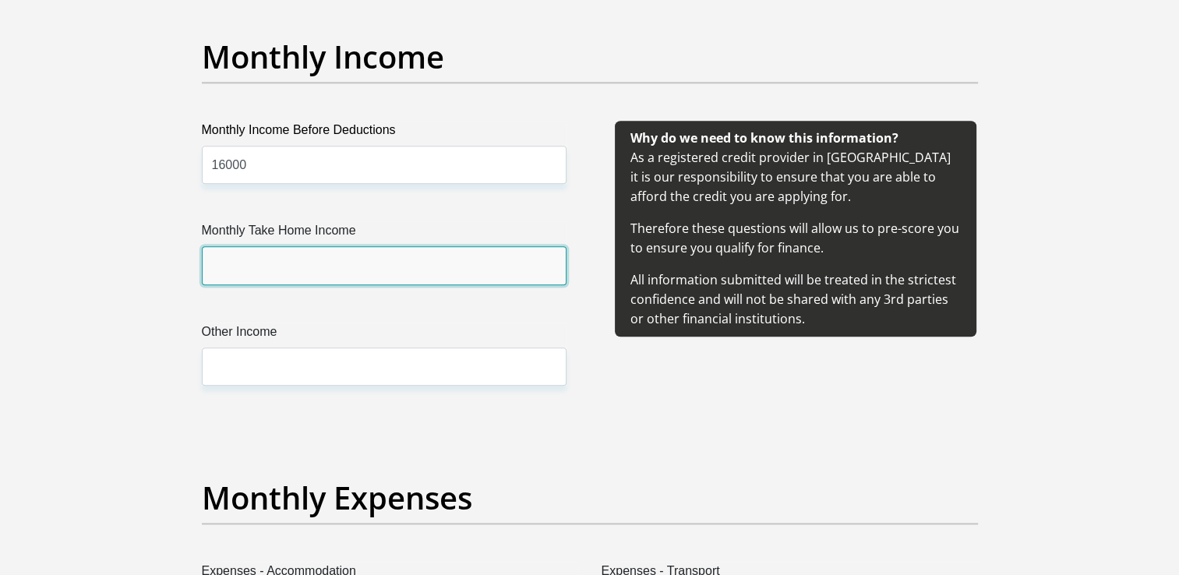
click at [387, 270] on input "Monthly Take Home Income" at bounding box center [384, 265] width 365 height 38
type input "3000"
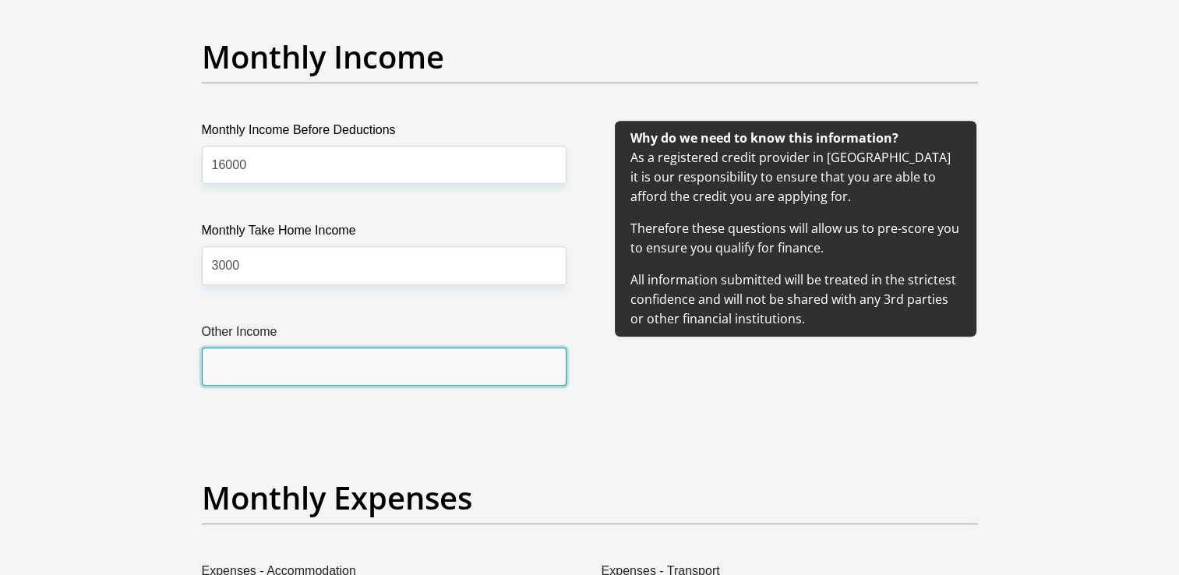
click at [514, 372] on input "Other Income" at bounding box center [384, 367] width 365 height 38
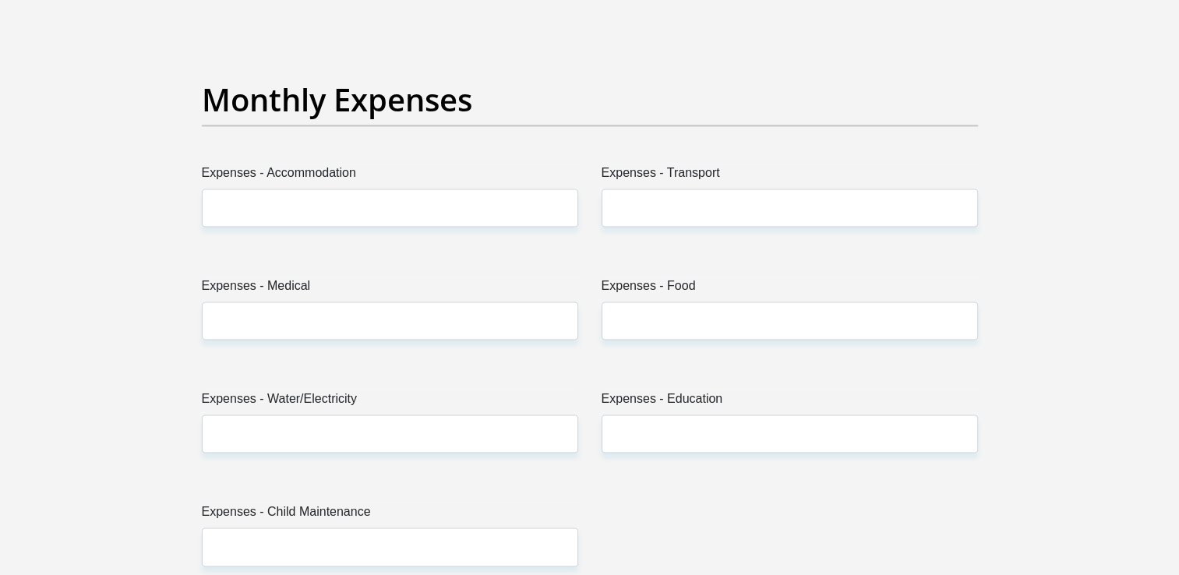
scroll to position [2187, 0]
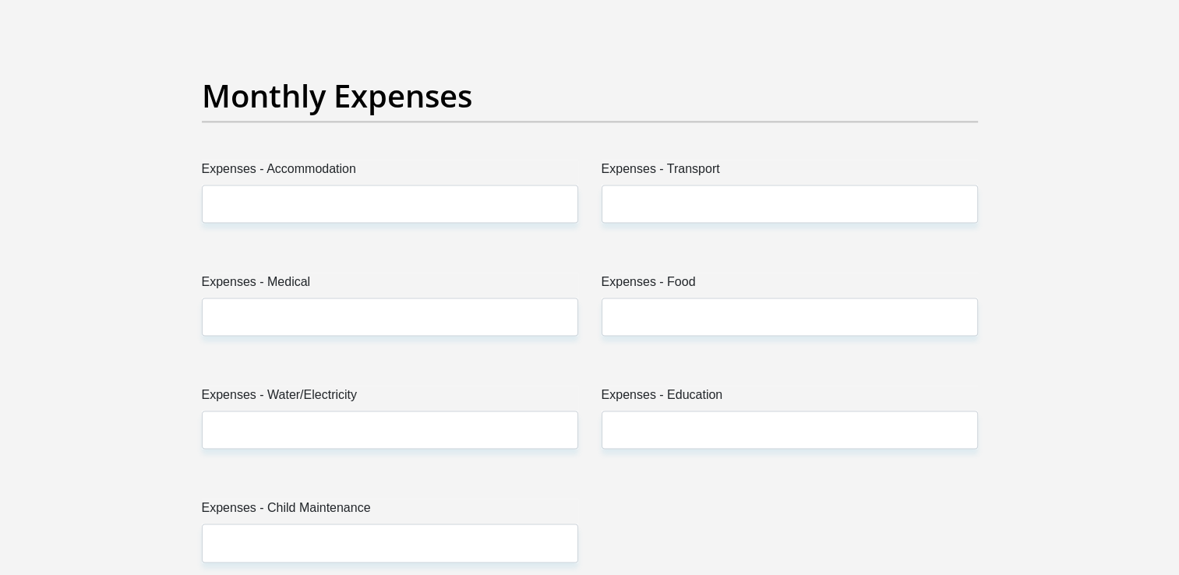
type input "3000"
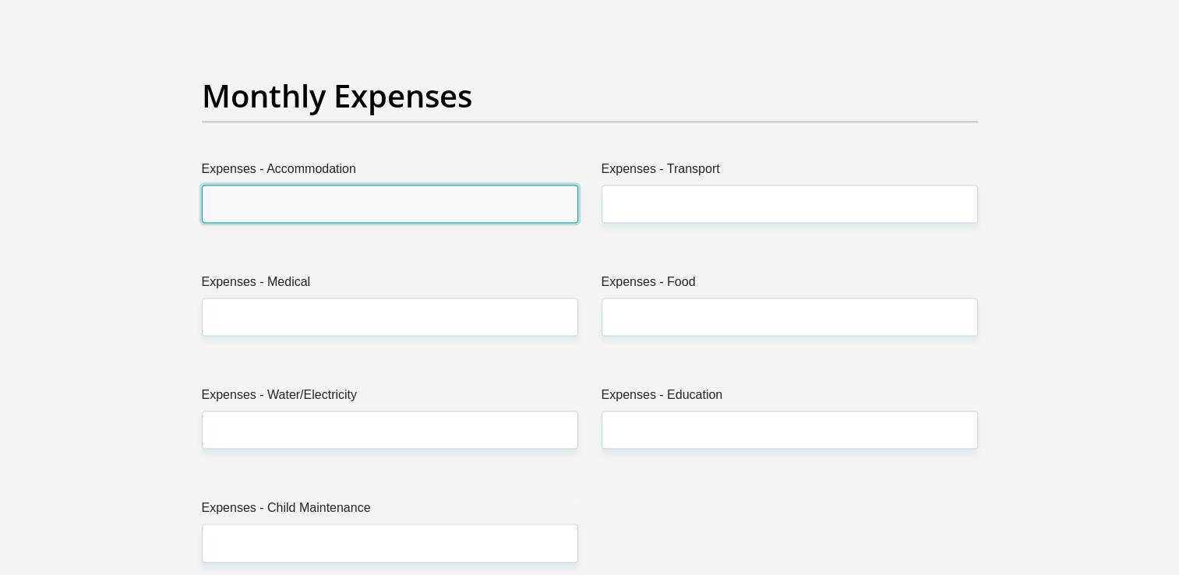
click at [430, 206] on input "Expenses - Accommodation" at bounding box center [390, 204] width 376 height 38
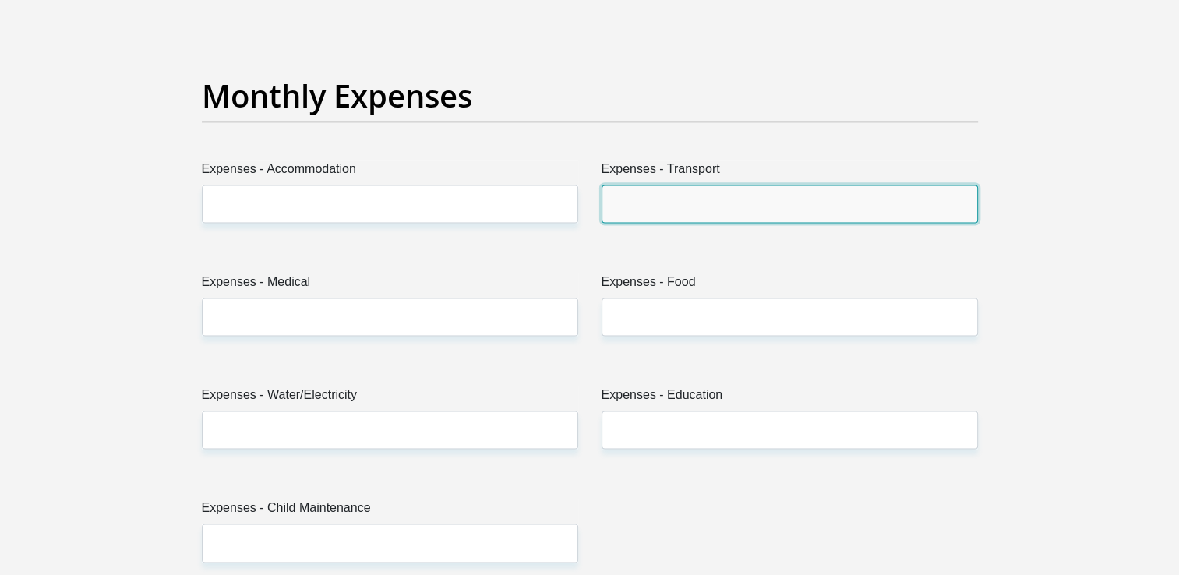
click at [704, 199] on input "Expenses - Transport" at bounding box center [790, 204] width 376 height 38
type input "500"
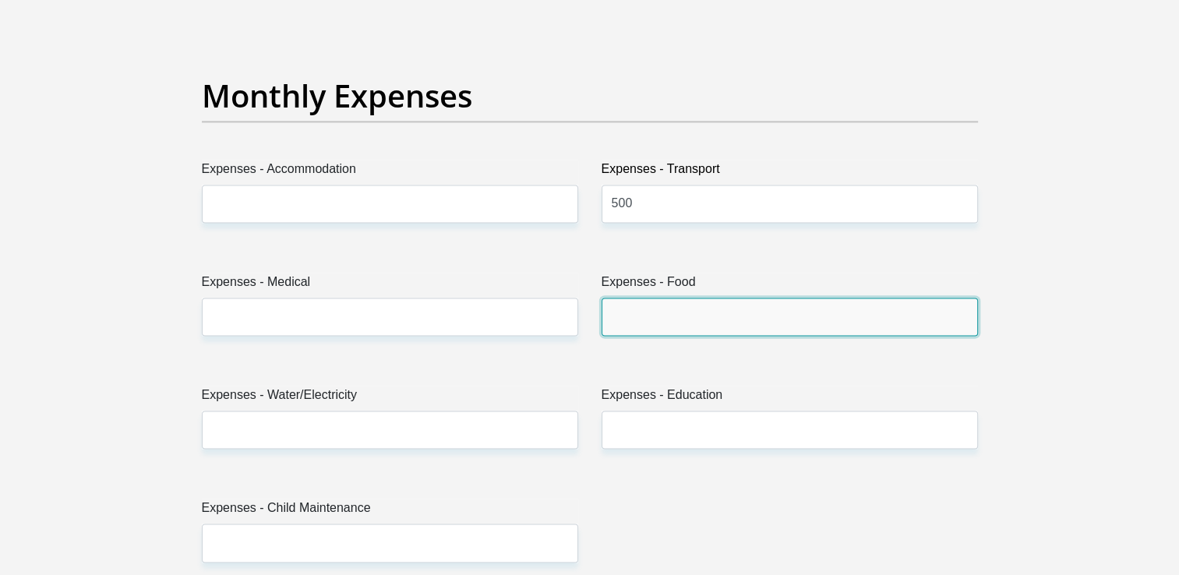
click at [691, 324] on input "Expenses - Food" at bounding box center [790, 317] width 376 height 38
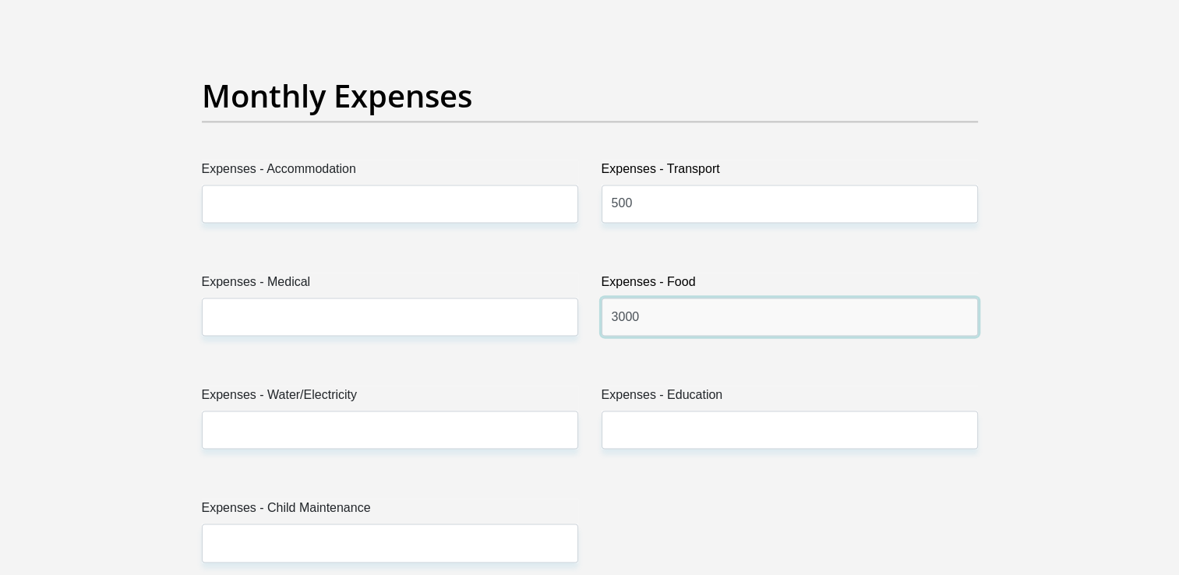
type input "3000"
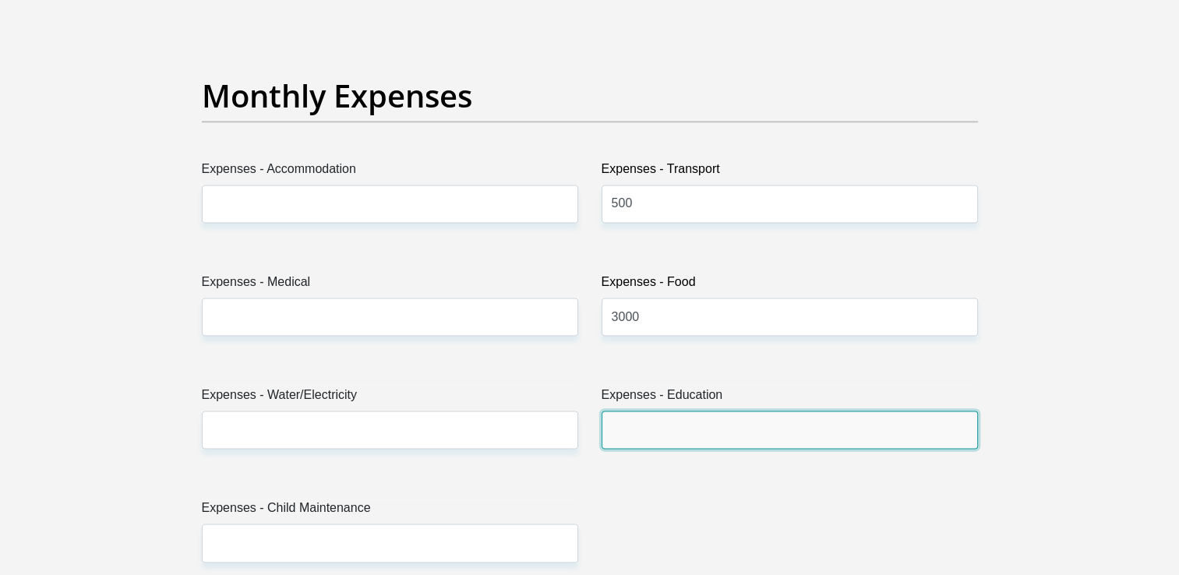
click at [691, 429] on input "Expenses - Education" at bounding box center [790, 430] width 376 height 38
type input "1000"
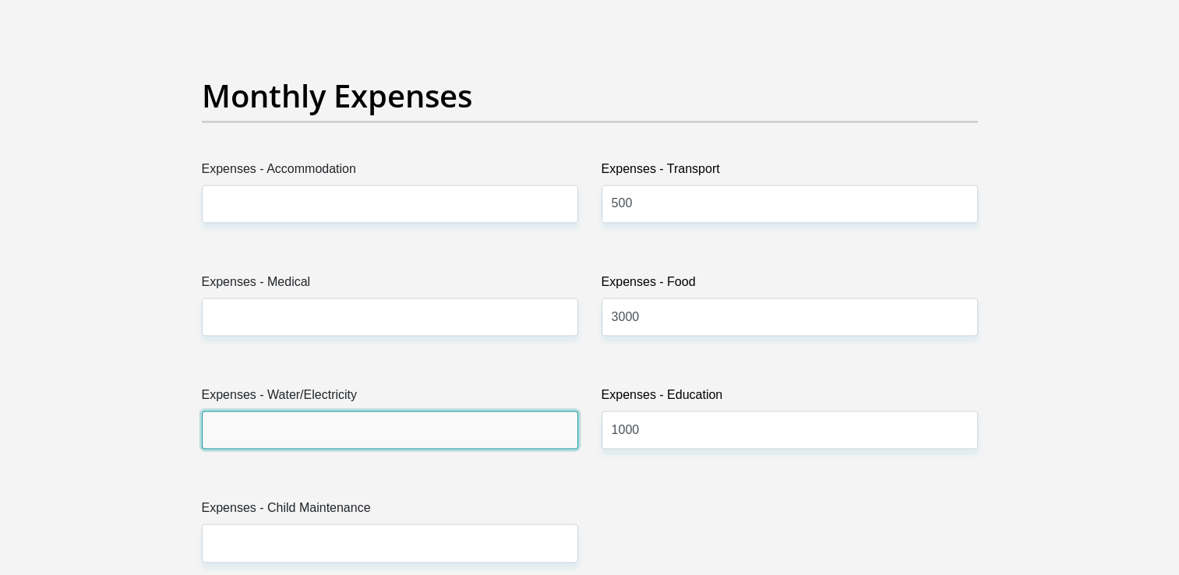
click at [380, 432] on input "Expenses - Water/Electricity" at bounding box center [390, 430] width 376 height 38
type input "1000"
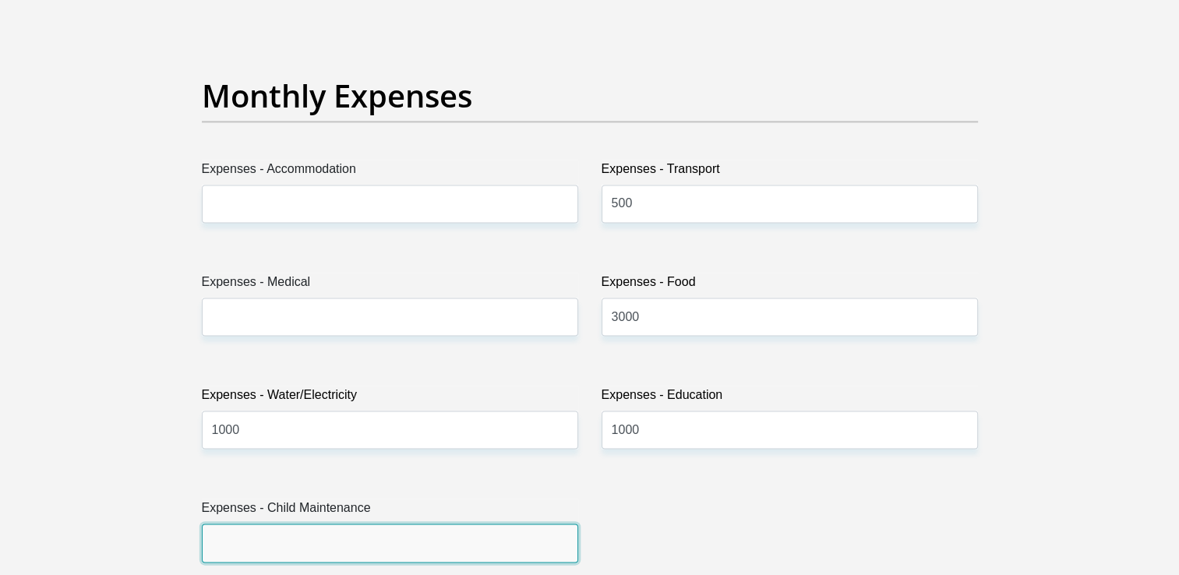
click at [352, 548] on input "Expenses - Child Maintenance" at bounding box center [390, 543] width 376 height 38
type input "0"
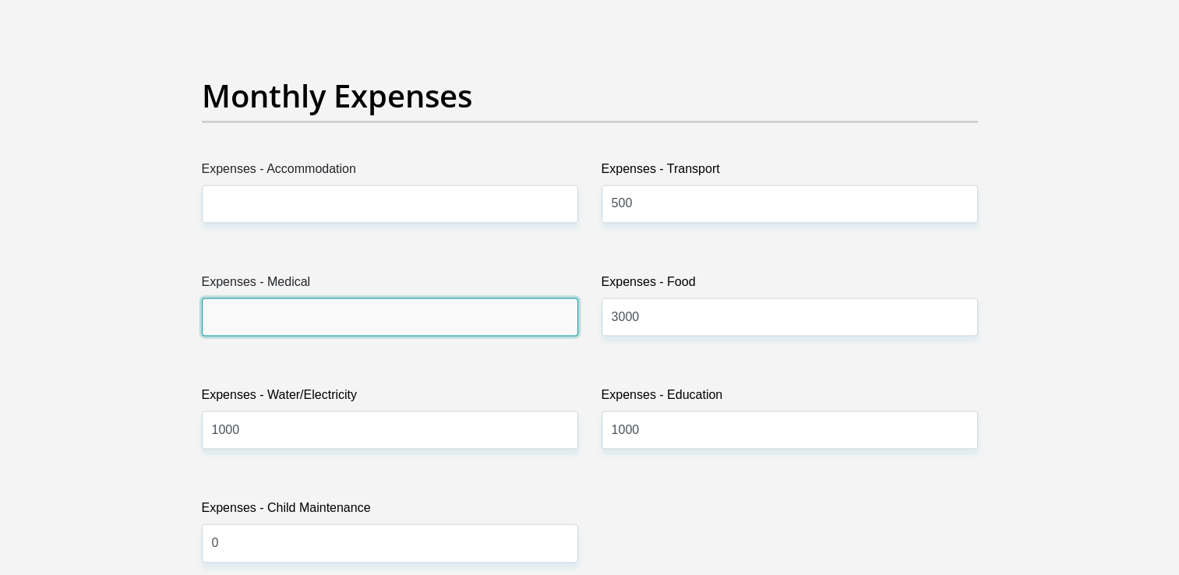
click at [394, 319] on input "Expenses - Medical" at bounding box center [390, 317] width 376 height 38
type input "0"
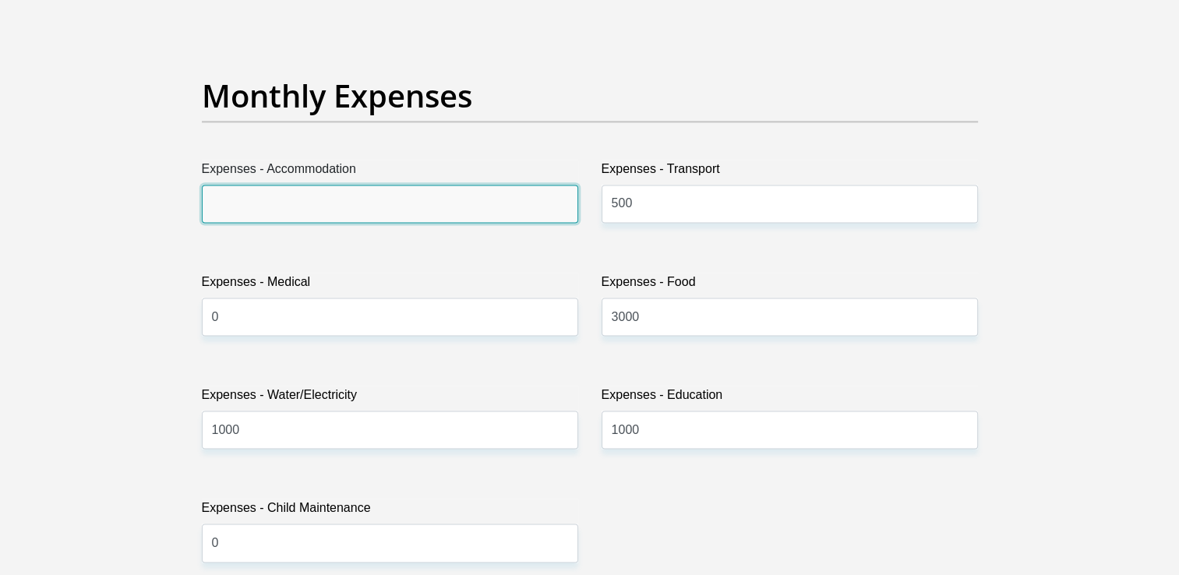
click at [441, 200] on input "Expenses - Accommodation" at bounding box center [390, 204] width 376 height 38
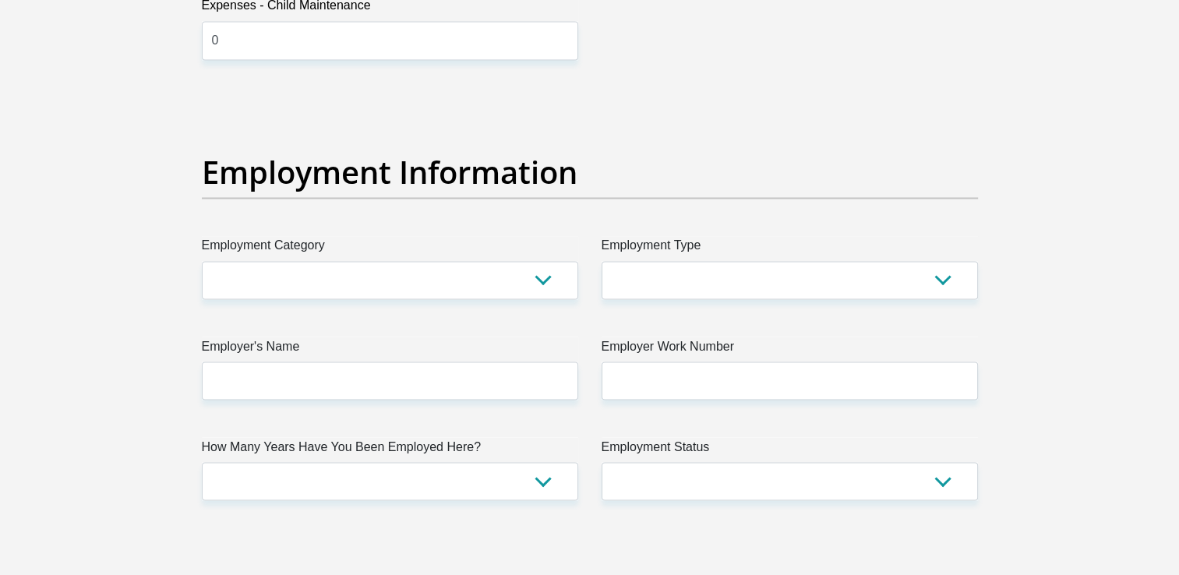
scroll to position [2690, 0]
type input "0"
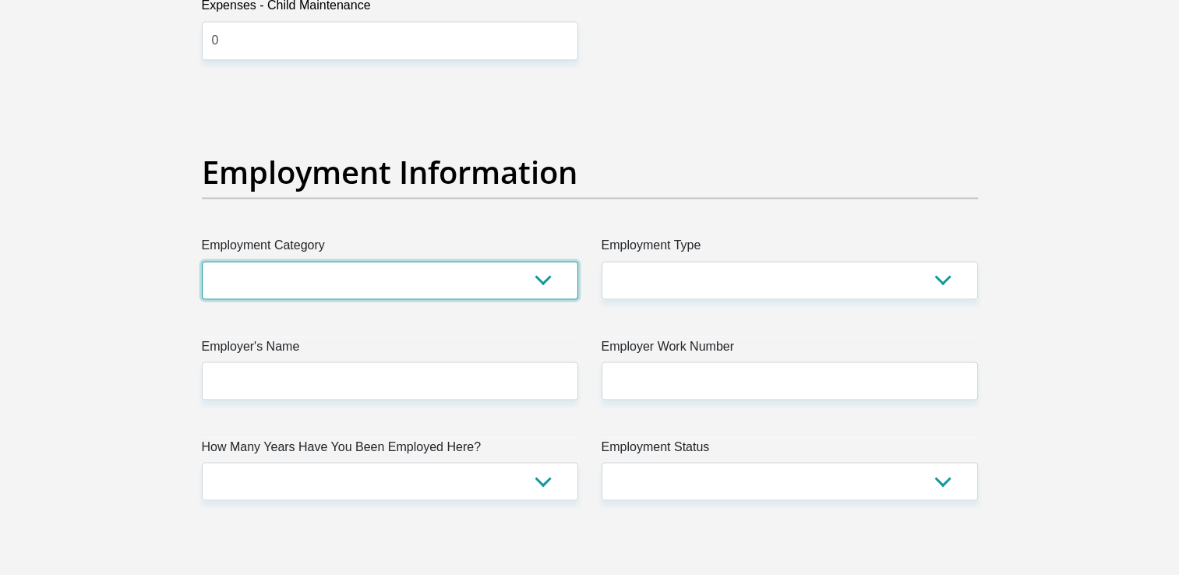
click at [534, 284] on select "AGRICULTURE ALCOHOL & TOBACCO CONSTRUCTION MATERIALS METALLURGY EQUIPMENT FOR R…" at bounding box center [390, 280] width 376 height 38
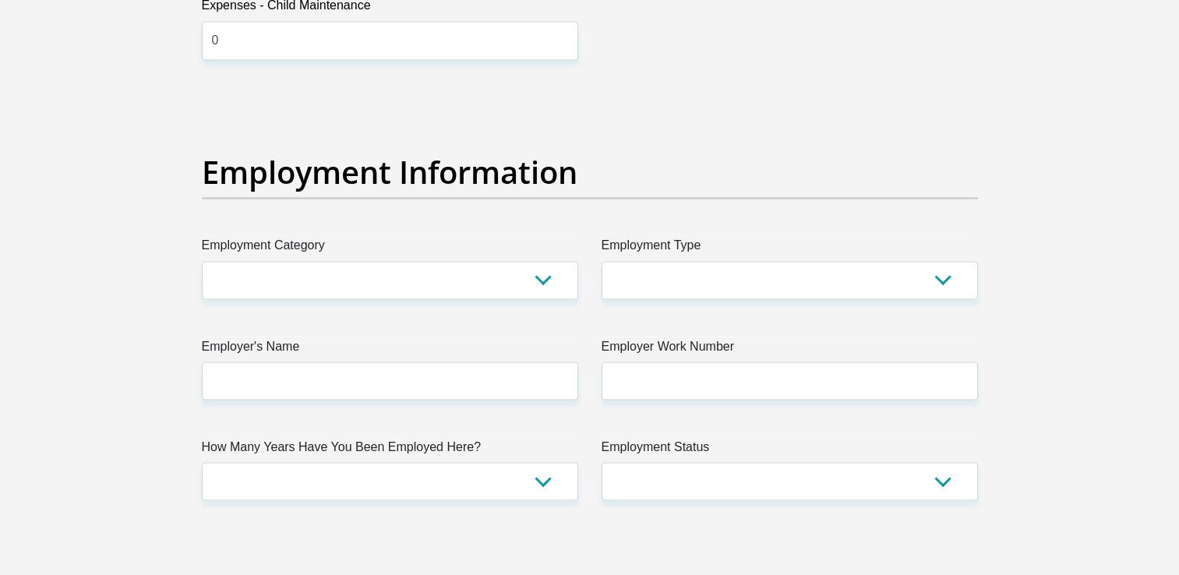
click at [733, 207] on div "Employment Information" at bounding box center [590, 195] width 800 height 83
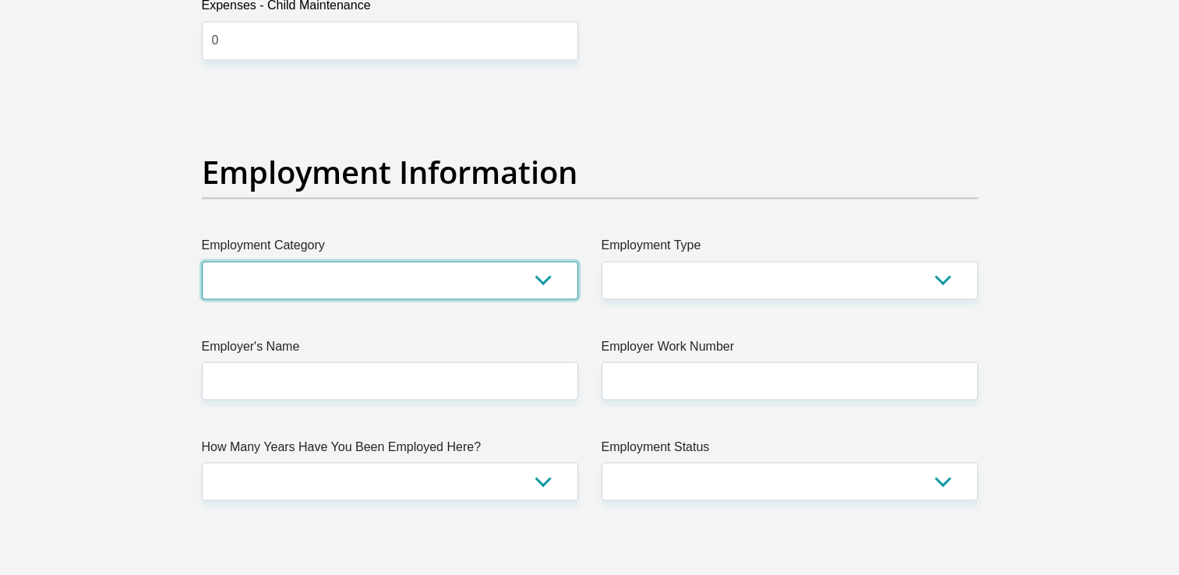
click at [529, 276] on select "AGRICULTURE ALCOHOL & TOBACCO CONSTRUCTION MATERIALS METALLURGY EQUIPMENT FOR R…" at bounding box center [390, 280] width 376 height 38
select select "9"
click at [202, 261] on select "AGRICULTURE ALCOHOL & TOBACCO CONSTRUCTION MATERIALS METALLURGY EQUIPMENT FOR R…" at bounding box center [390, 280] width 376 height 38
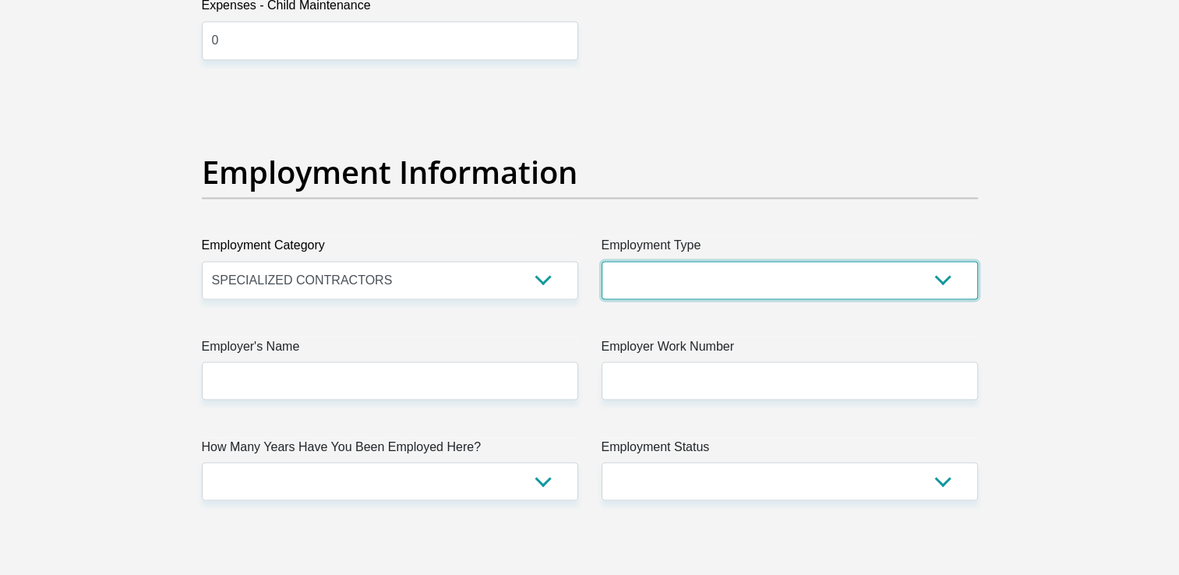
click at [745, 272] on select "College/Lecturer Craft Seller Creative Driver Executive Farmer Forces - Non Com…" at bounding box center [790, 280] width 376 height 38
select select "Office Staff/Clerk"
click at [602, 261] on select "College/Lecturer Craft Seller Creative Driver Executive Farmer Forces - Non Com…" at bounding box center [790, 280] width 376 height 38
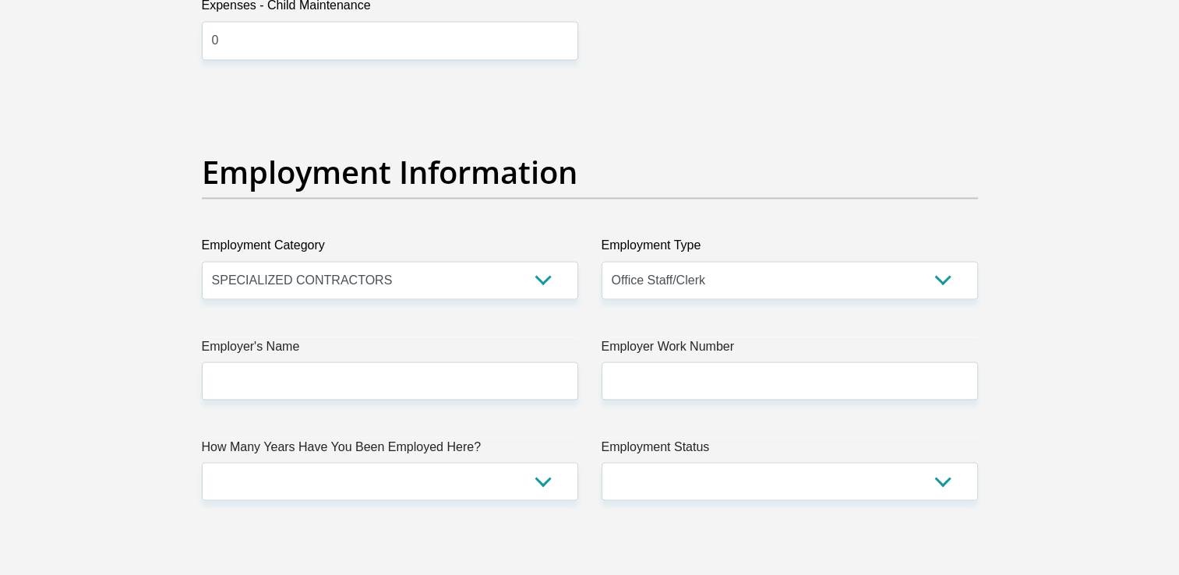
click at [500, 397] on div "Title Mr Ms Mrs Dr [PERSON_NAME] First Name Molemo Surname Monare ID Number 071…" at bounding box center [590, 90] width 800 height 5071
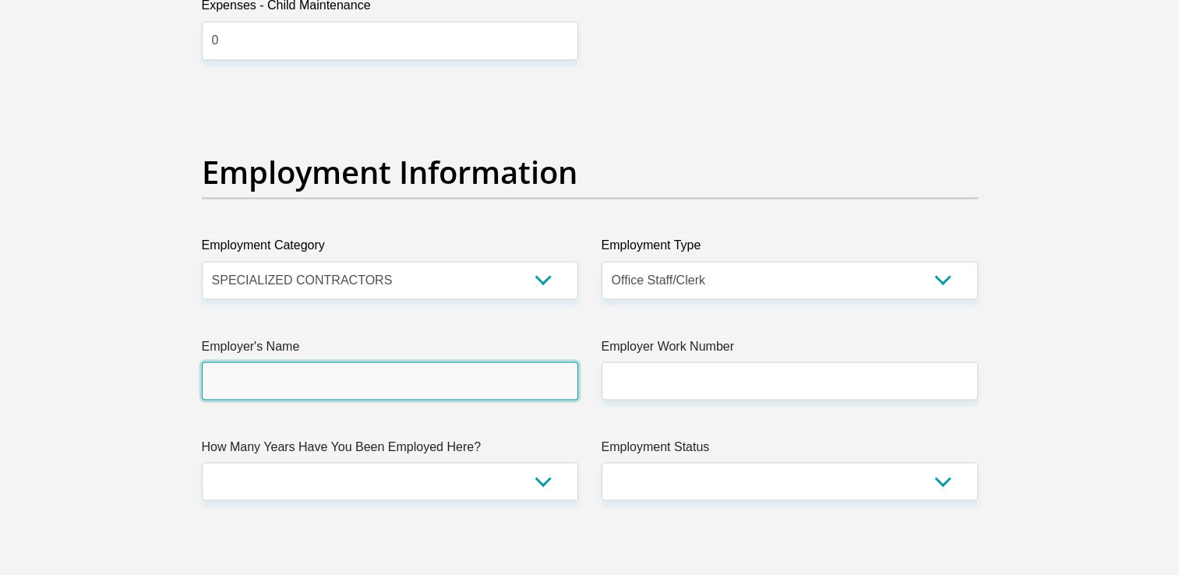
click at [524, 380] on input "Employer's Name" at bounding box center [390, 381] width 376 height 38
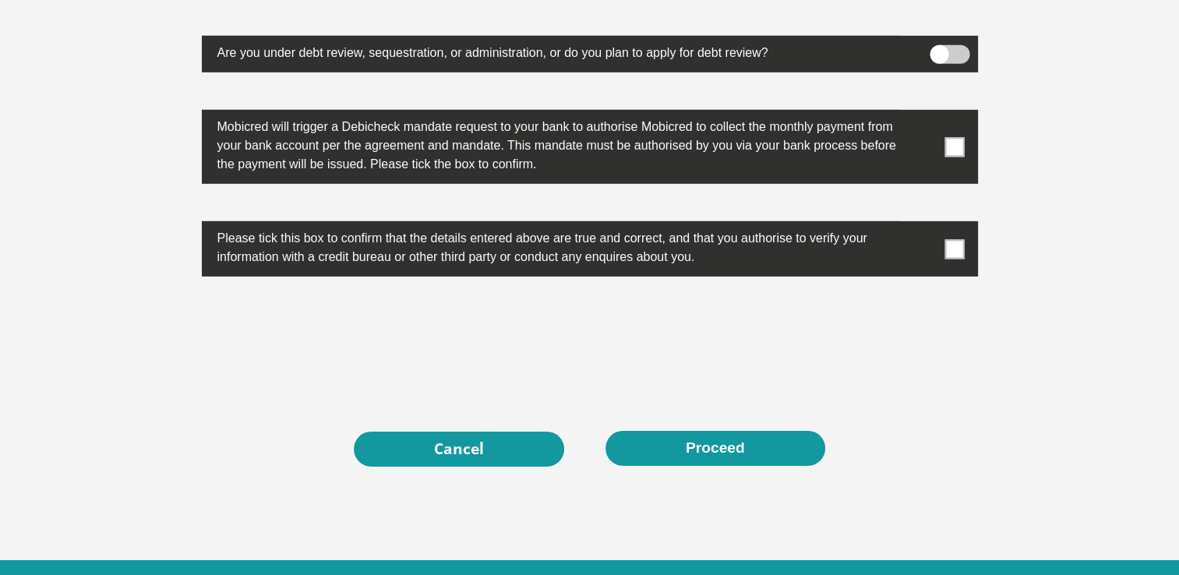
scroll to position [5012, 0]
